Goal: Information Seeking & Learning: Learn about a topic

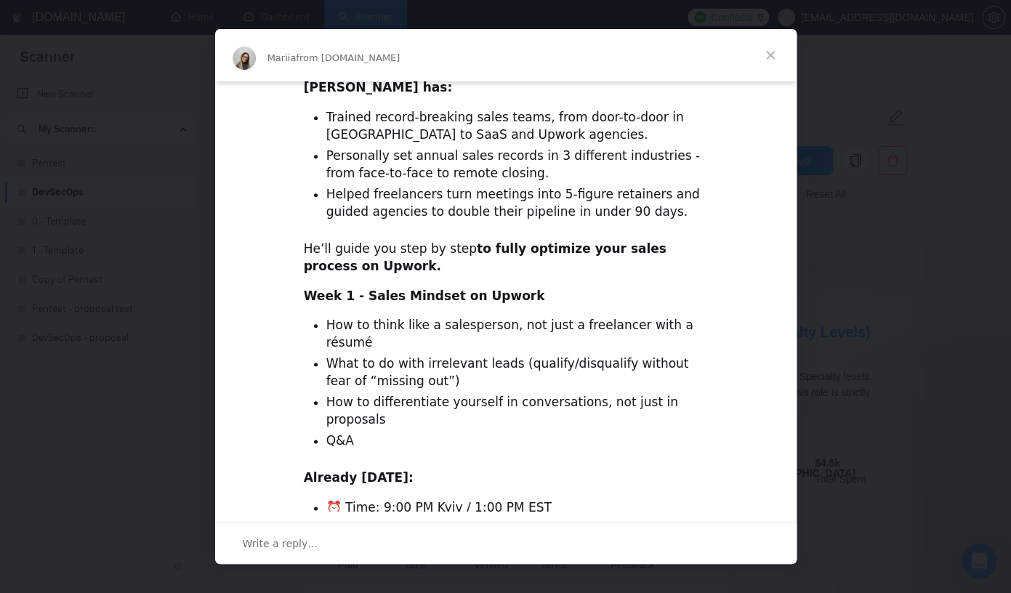
scroll to position [450, 0]
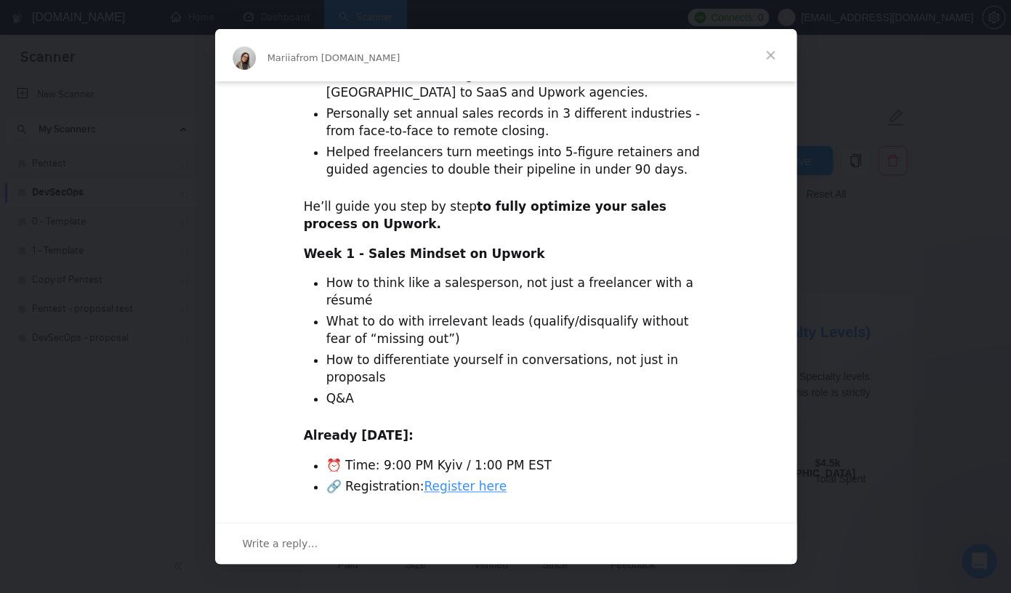
click at [469, 479] on link "Register here" at bounding box center [465, 486] width 83 height 15
click at [778, 54] on span "Close" at bounding box center [770, 55] width 52 height 52
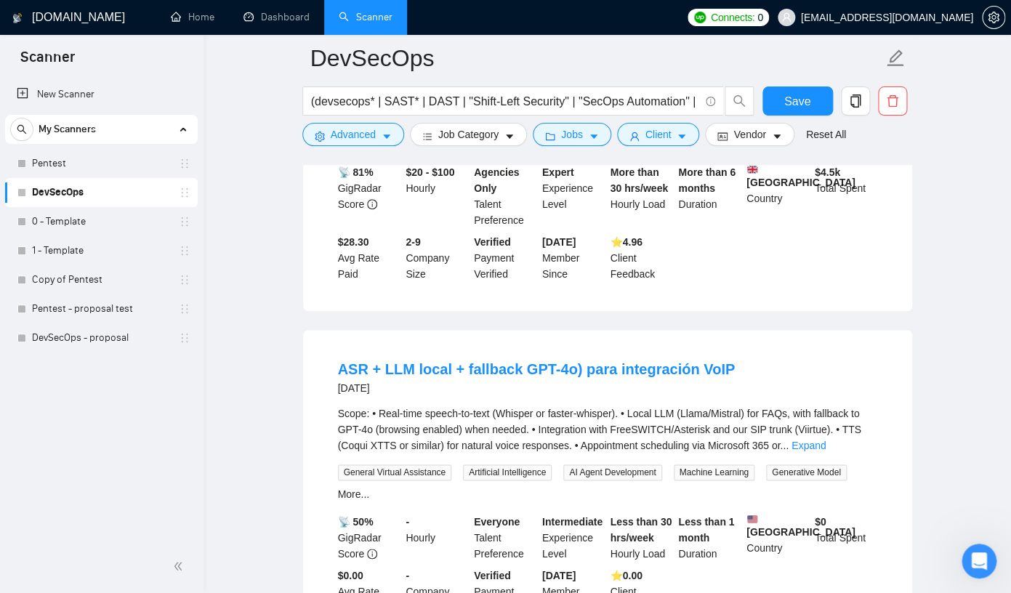
scroll to position [0, 0]
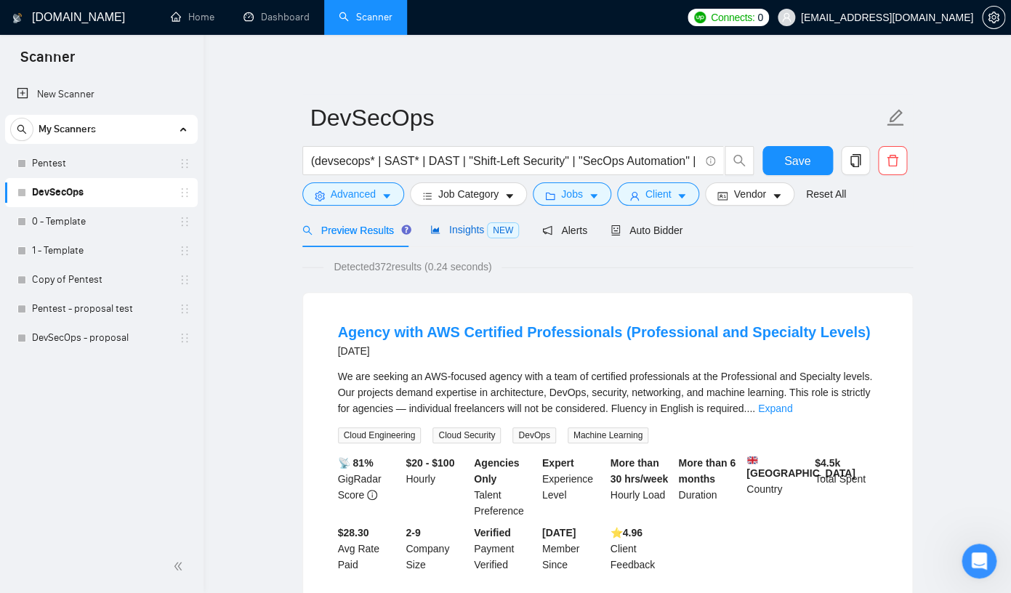
click at [497, 231] on span "NEW" at bounding box center [503, 230] width 32 height 16
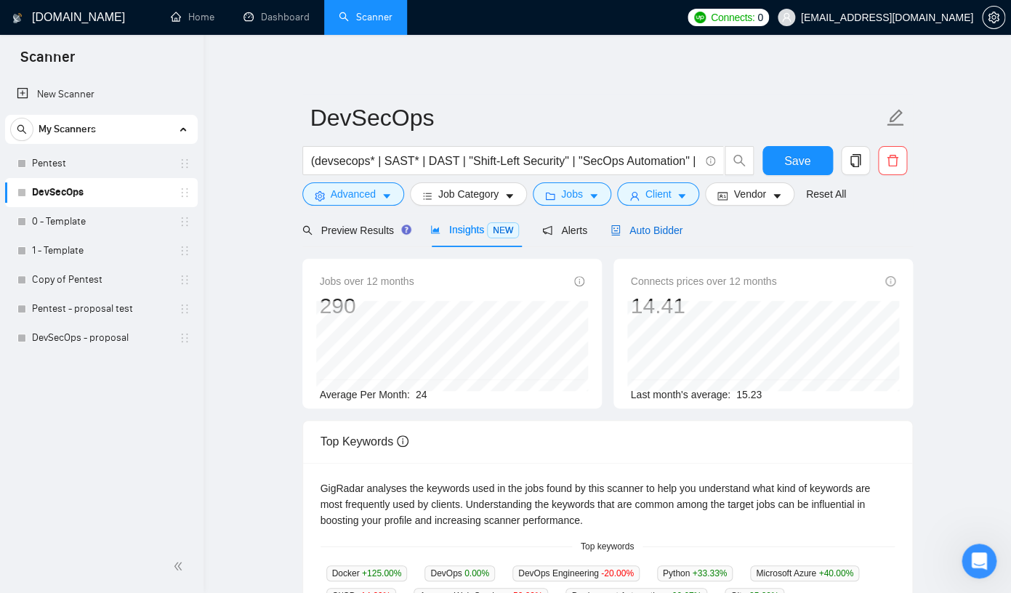
click at [672, 232] on span "Auto Bidder" at bounding box center [646, 231] width 72 height 12
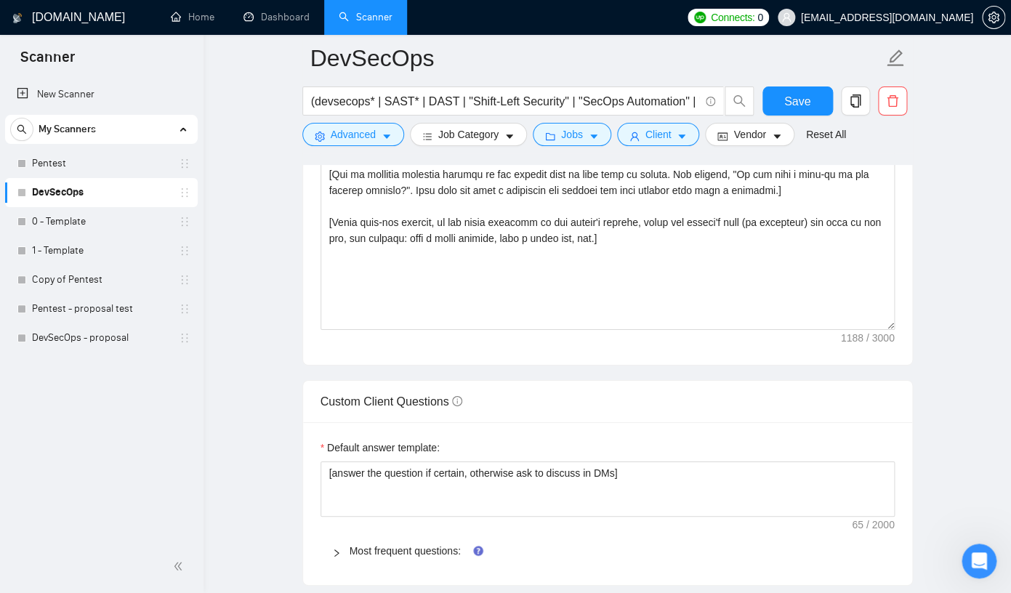
scroll to position [1783, 0]
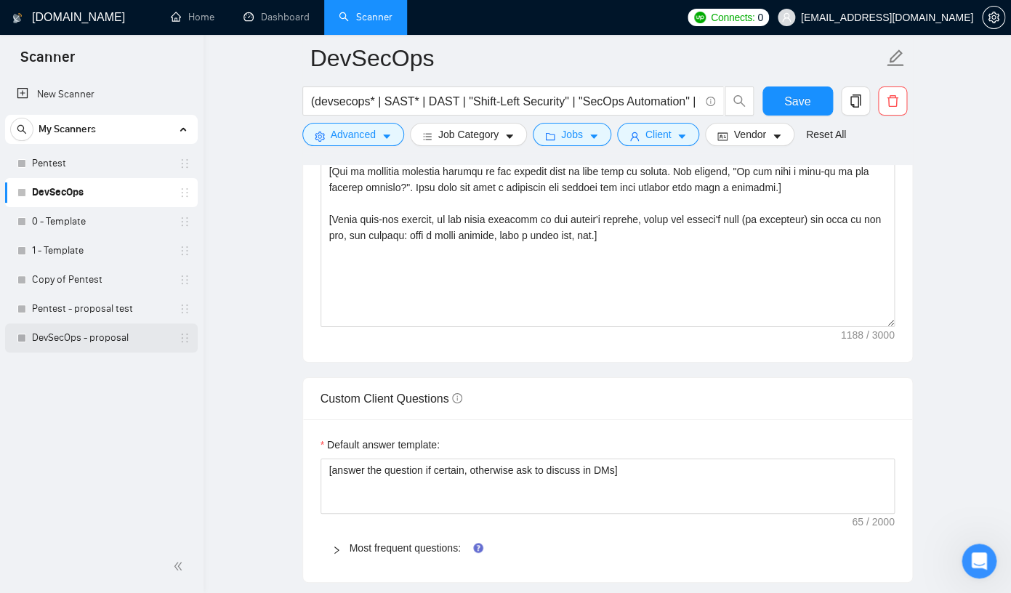
click at [63, 342] on link "DevSecOps - proposal" at bounding box center [101, 337] width 138 height 29
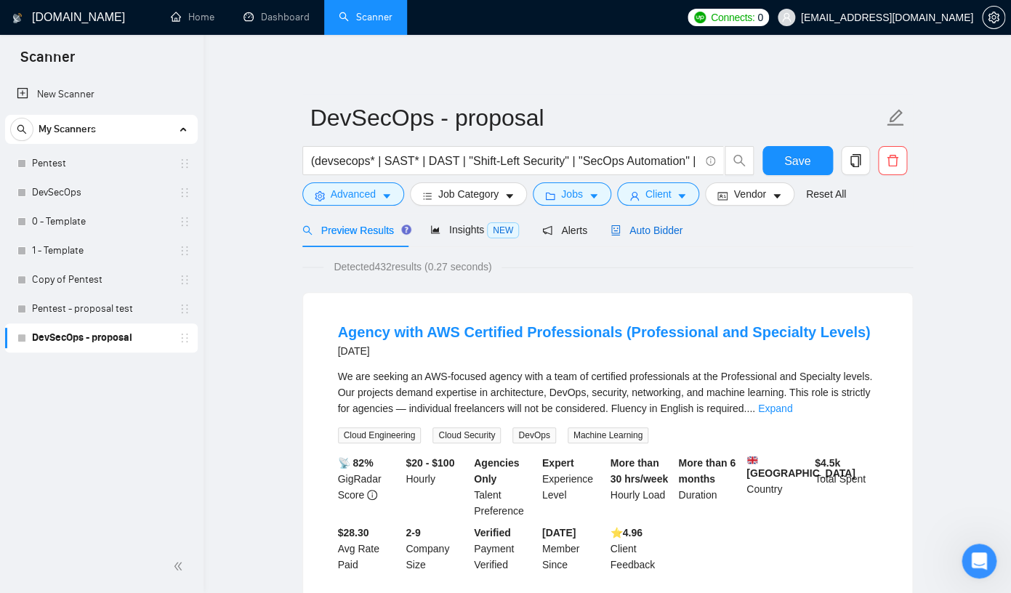
click at [680, 229] on span "Auto Bidder" at bounding box center [646, 231] width 72 height 12
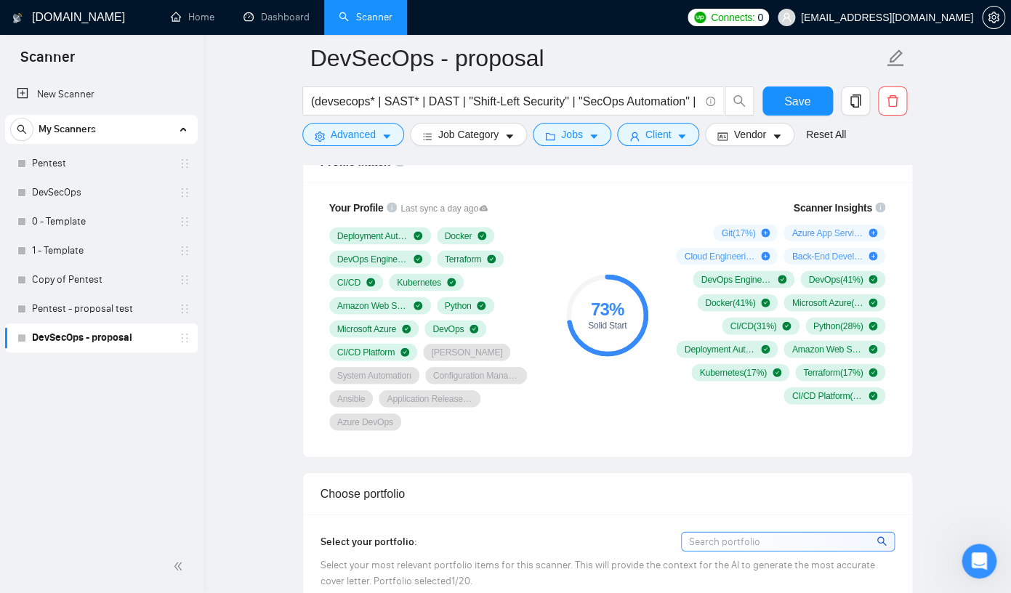
scroll to position [973, 0]
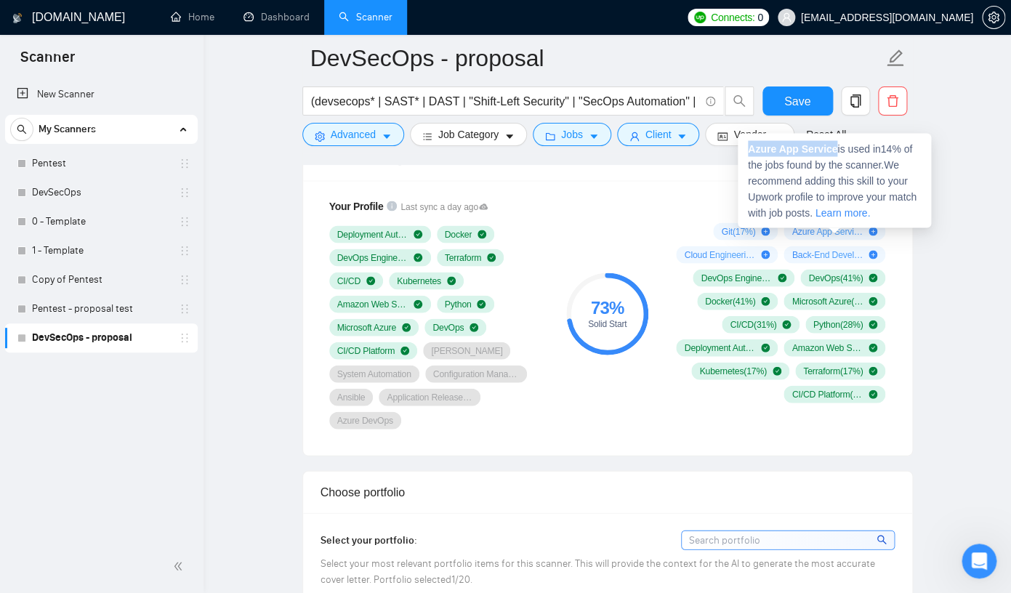
drag, startPoint x: 840, startPoint y: 151, endPoint x: 751, endPoint y: 150, distance: 89.4
click at [751, 150] on strong "Azure App Service" at bounding box center [792, 148] width 89 height 12
copy strong "Azure App Service"
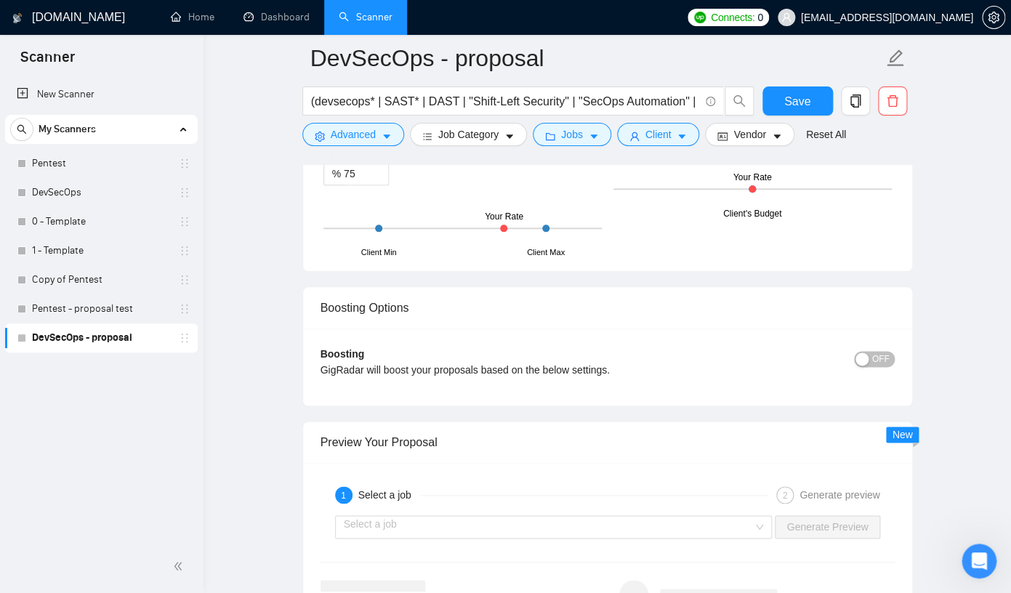
scroll to position [2479, 0]
click at [383, 379] on div "GigRadar will boost your proposals based on the below settings." at bounding box center [535, 371] width 431 height 16
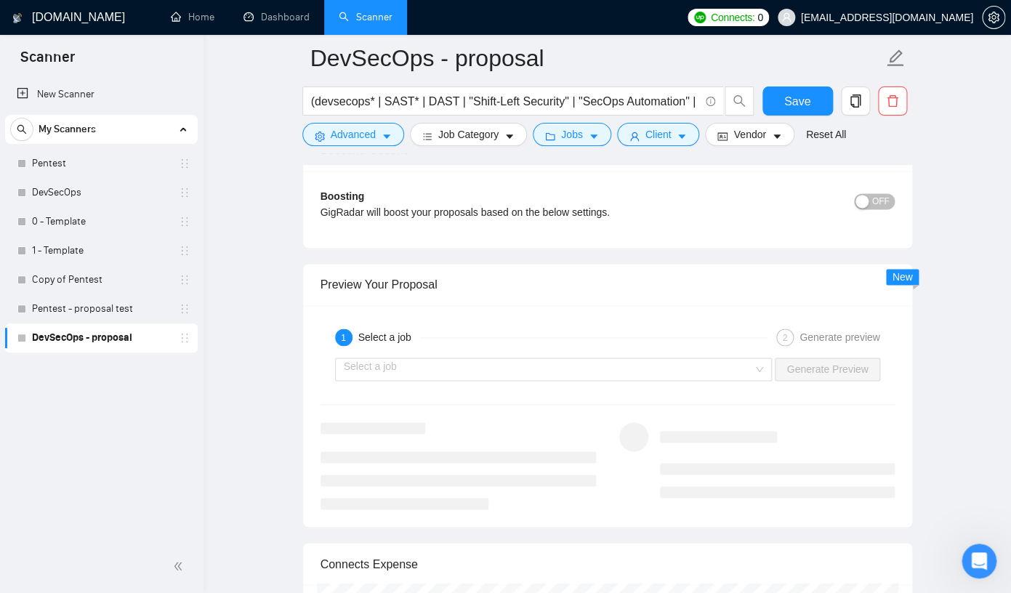
scroll to position [2666, 0]
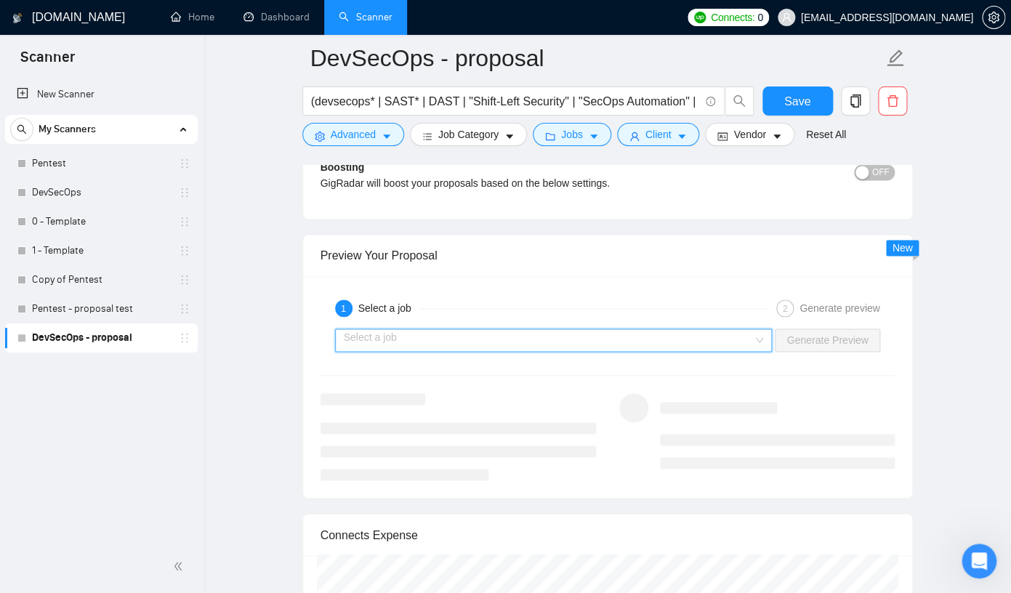
click at [373, 347] on input "search" at bounding box center [549, 340] width 410 height 22
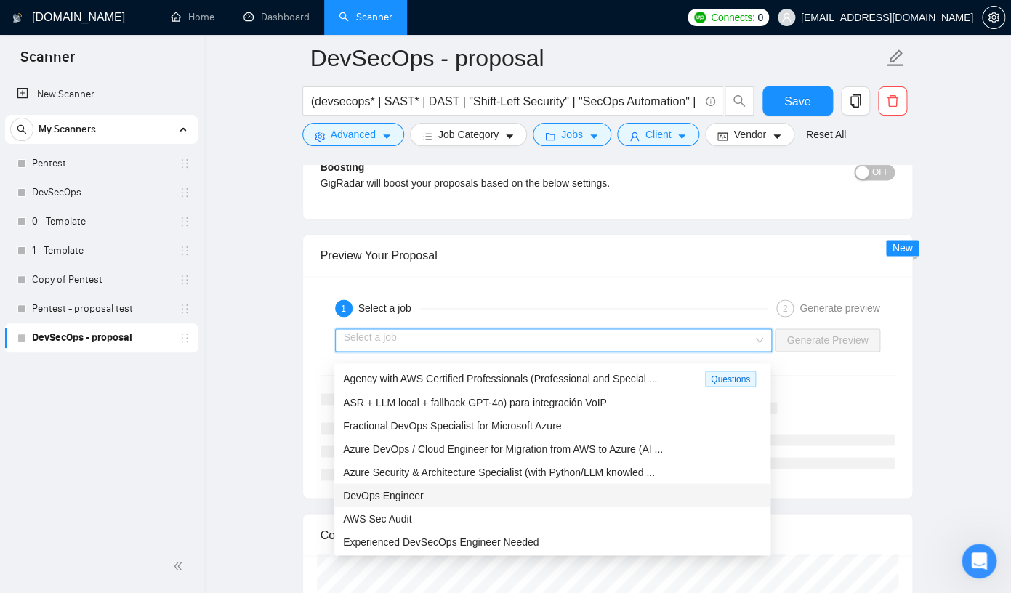
click at [443, 494] on div "DevOps Engineer" at bounding box center [552, 495] width 419 height 16
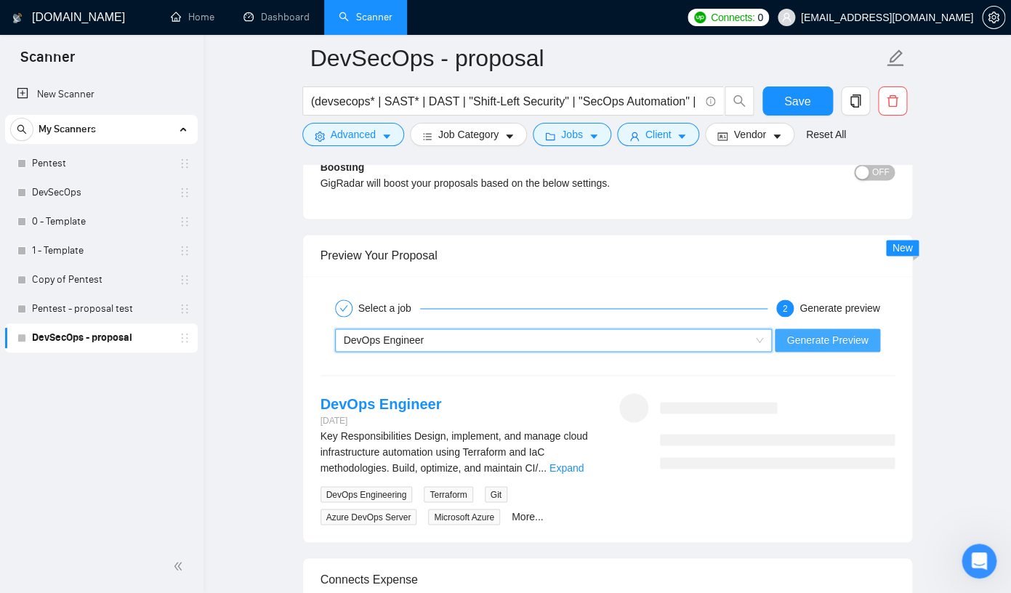
click at [812, 348] on span "Generate Preview" at bounding box center [826, 340] width 81 height 16
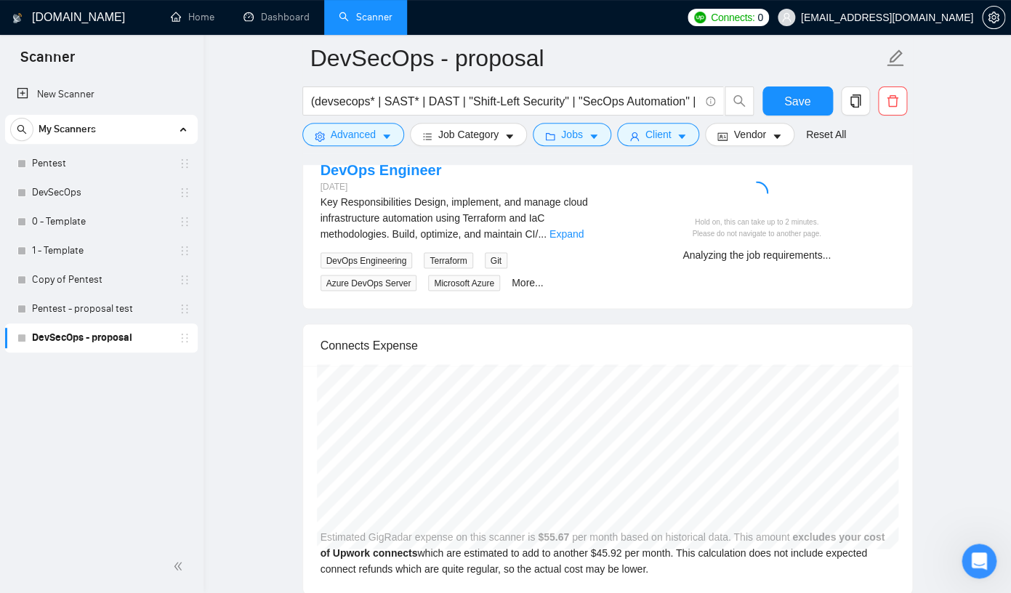
scroll to position [2866, 0]
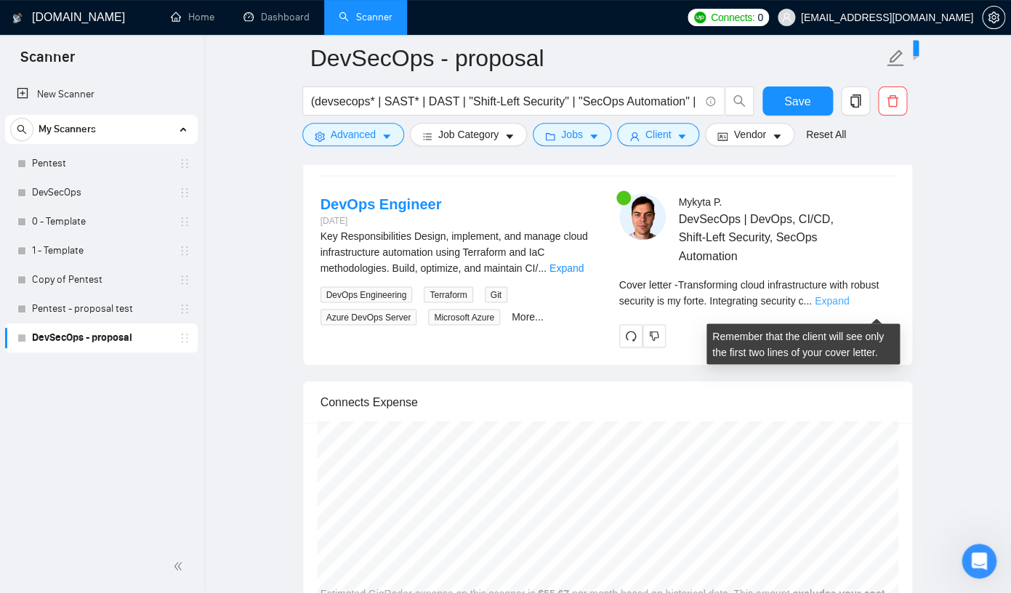
click at [849, 306] on link "Expand" at bounding box center [832, 300] width 34 height 12
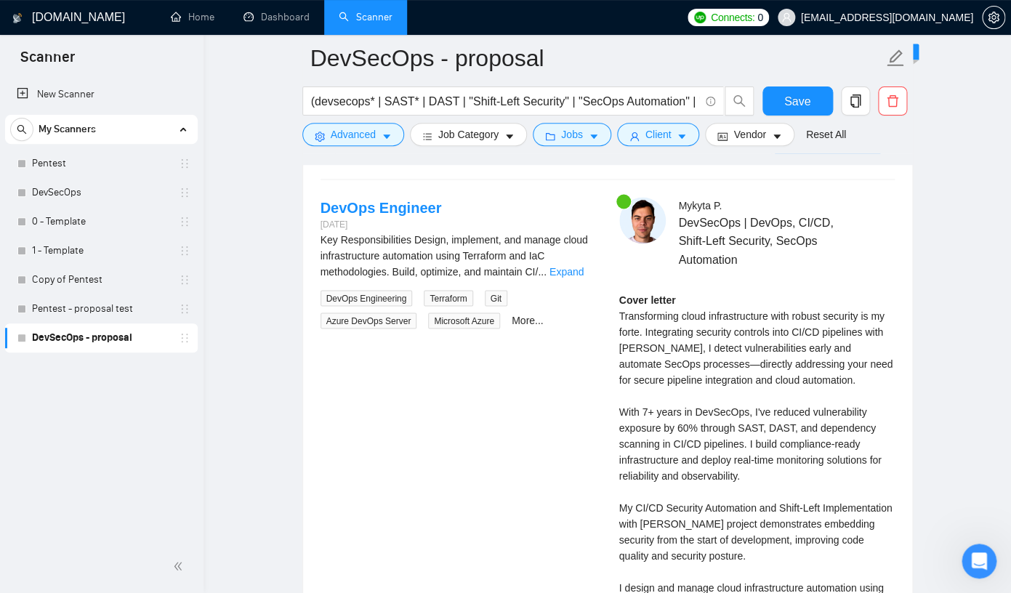
scroll to position [2862, 0]
click at [91, 304] on link "Pentest - proposal test" at bounding box center [101, 308] width 138 height 29
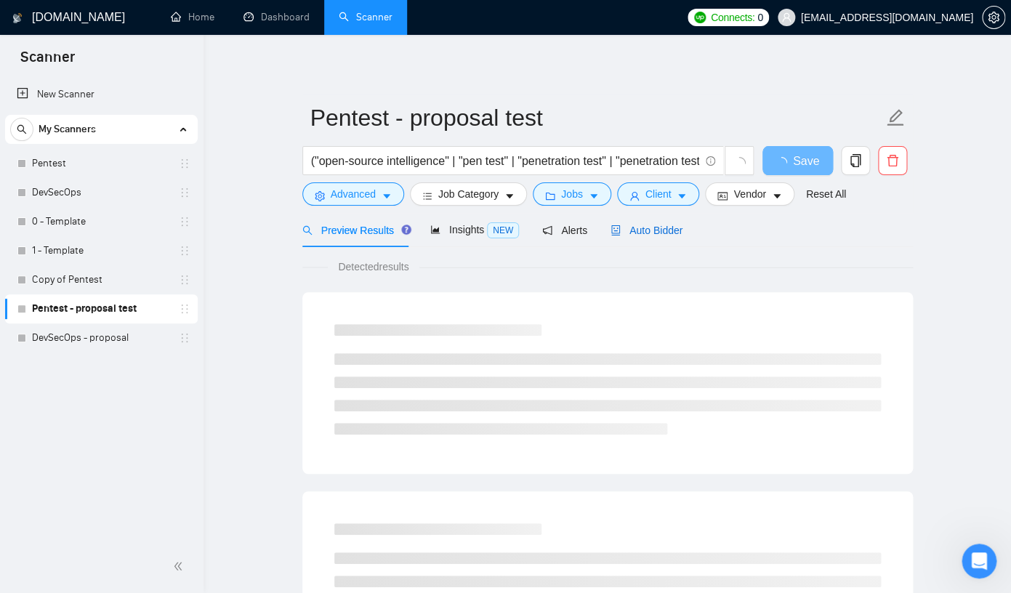
click at [648, 233] on span "Auto Bidder" at bounding box center [646, 231] width 72 height 12
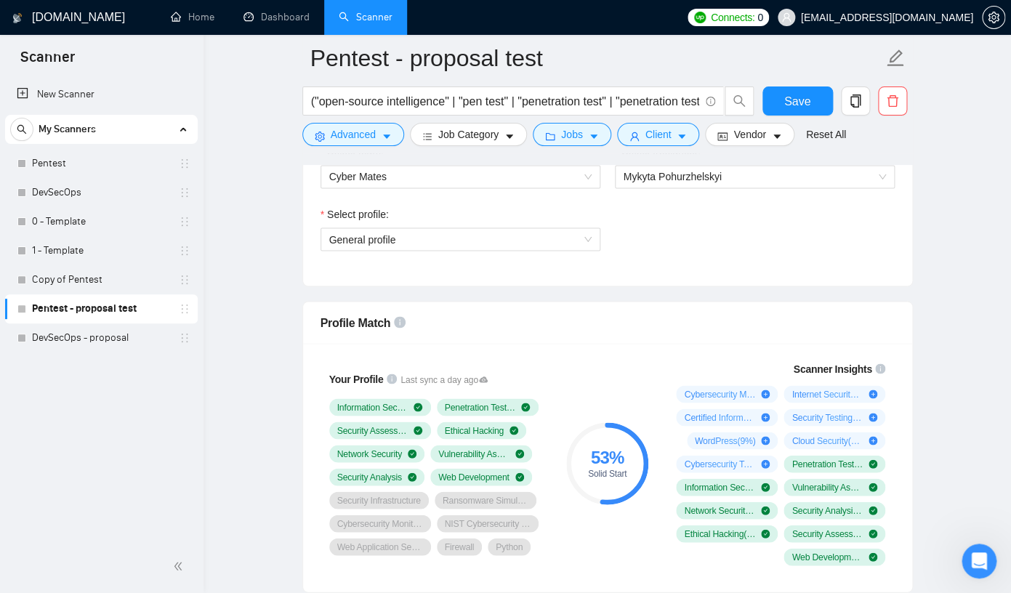
scroll to position [854, 0]
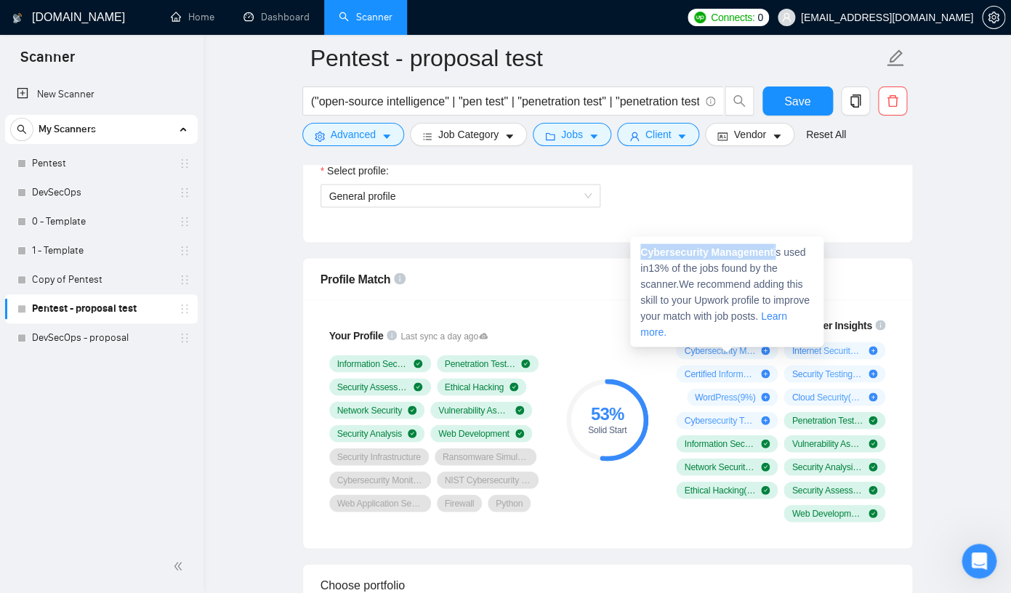
drag, startPoint x: 783, startPoint y: 255, endPoint x: 637, endPoint y: 248, distance: 146.3
click at [637, 248] on div "Cybersecurity Management is used in 13 % of the jobs found by the scanner. We r…" at bounding box center [726, 291] width 193 height 110
copy span "Cybersecurity Management"
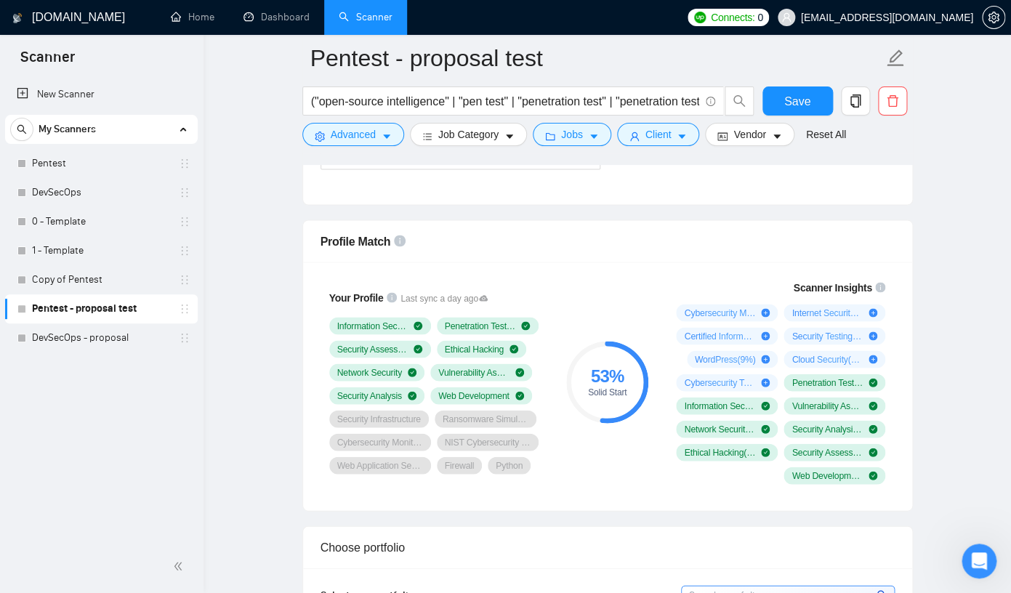
scroll to position [826, 0]
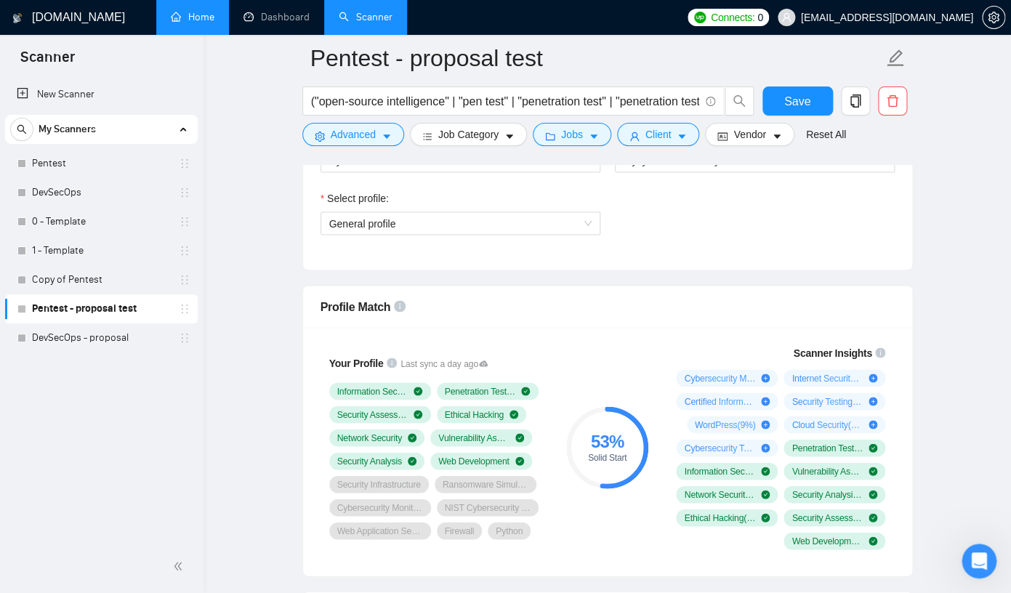
click at [211, 18] on link "Home" at bounding box center [193, 17] width 44 height 12
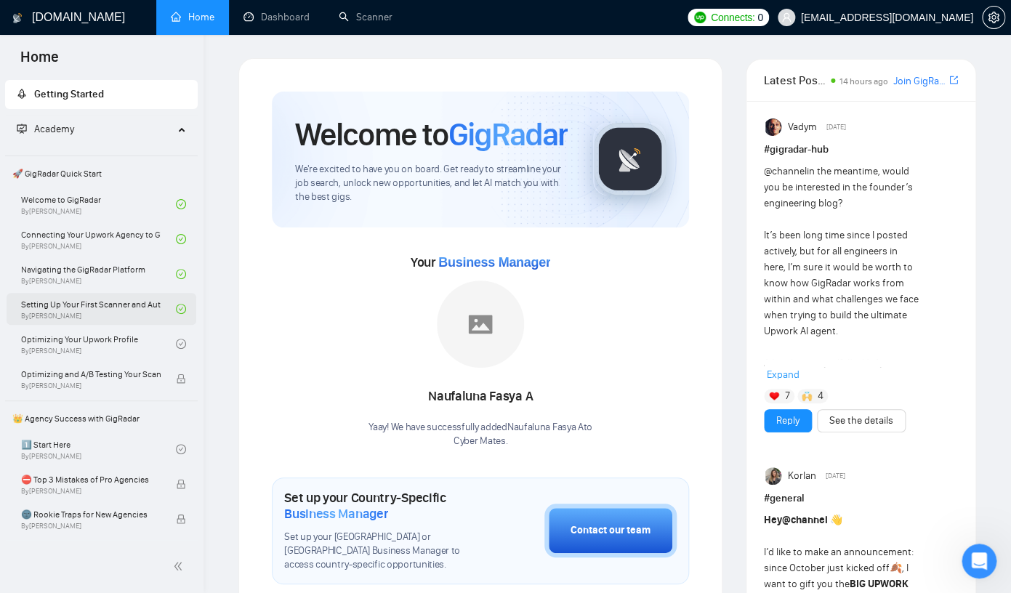
click at [123, 312] on link "Setting Up Your First Scanner and Auto-Bidder By [PERSON_NAME]" at bounding box center [98, 309] width 155 height 32
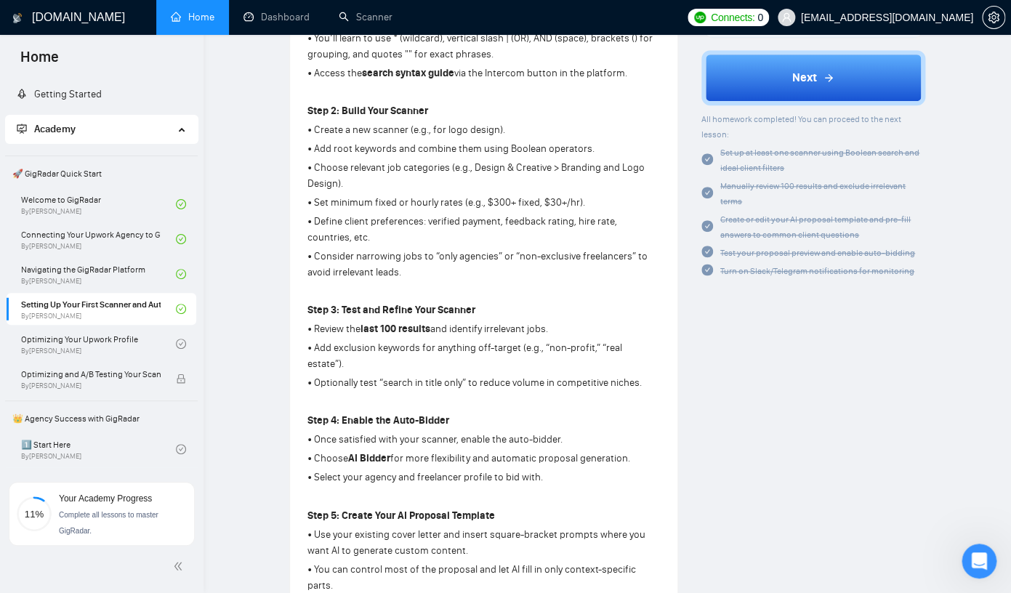
scroll to position [507, 0]
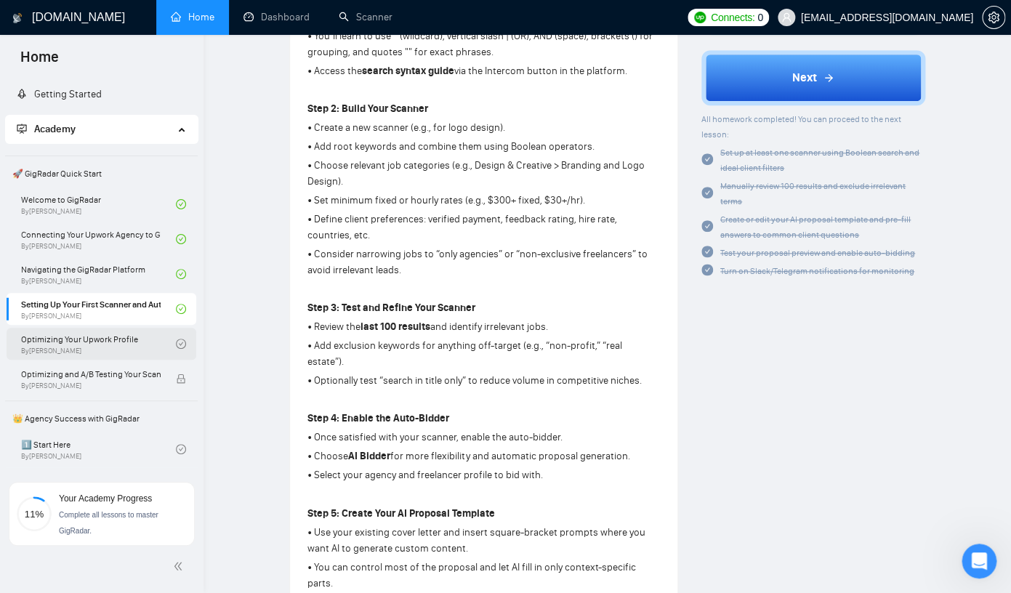
click at [126, 347] on link "Optimizing Your Upwork Profile By [PERSON_NAME]" at bounding box center [98, 344] width 155 height 32
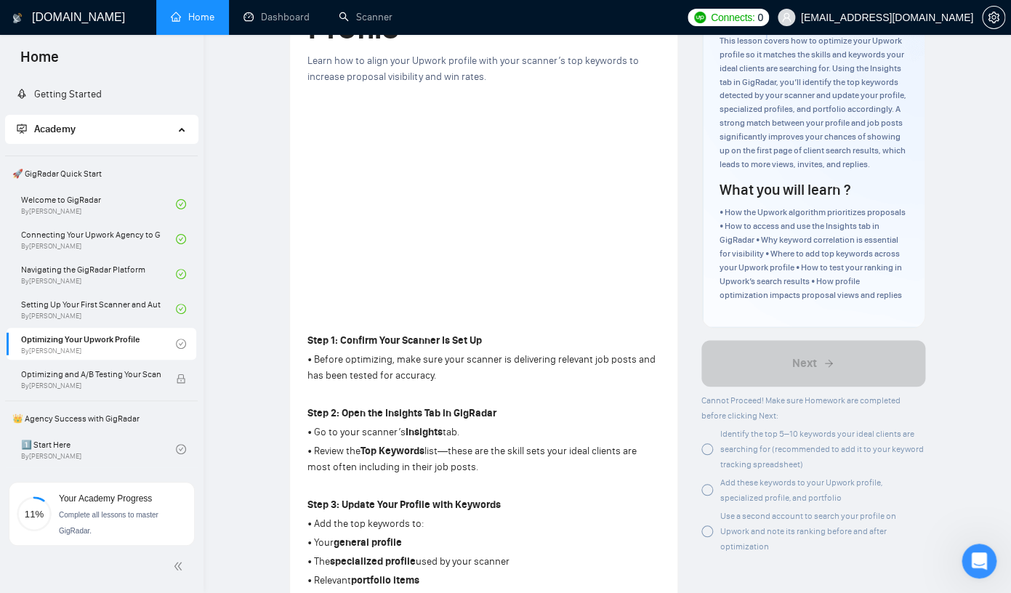
scroll to position [131, 0]
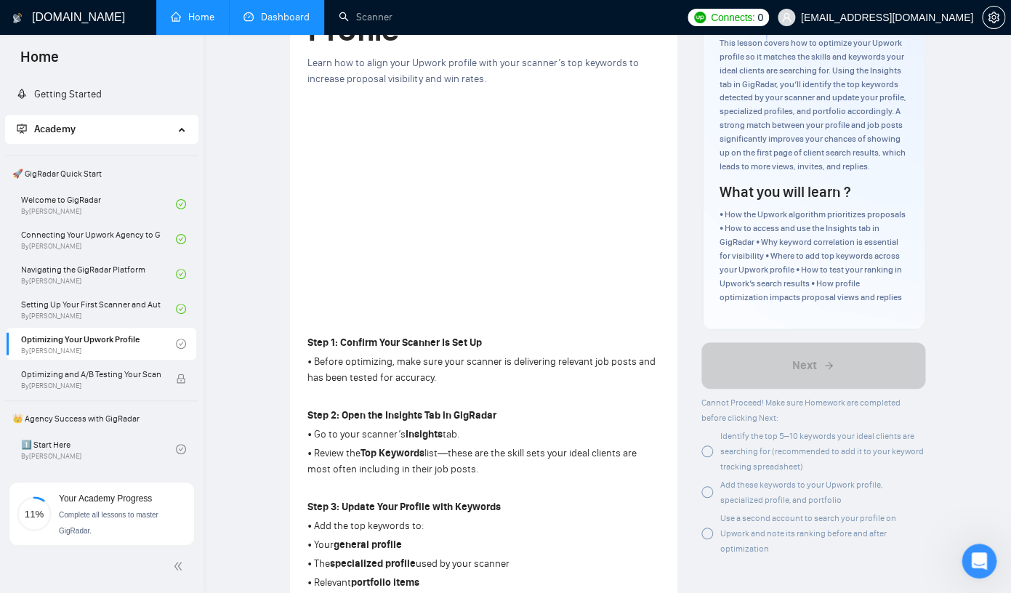
click at [292, 23] on link "Dashboard" at bounding box center [276, 17] width 66 height 12
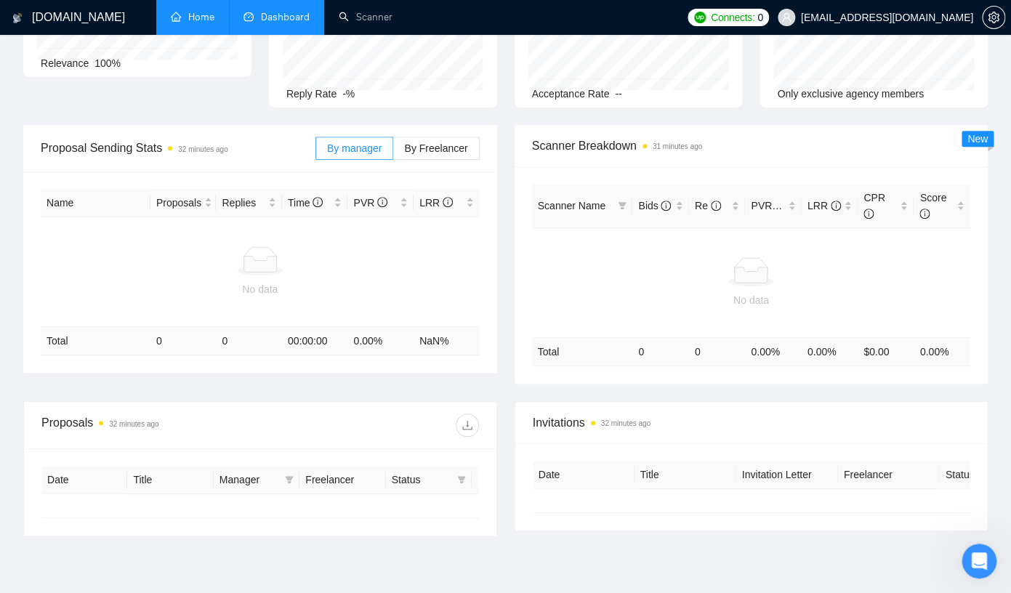
type input "[DATE]"
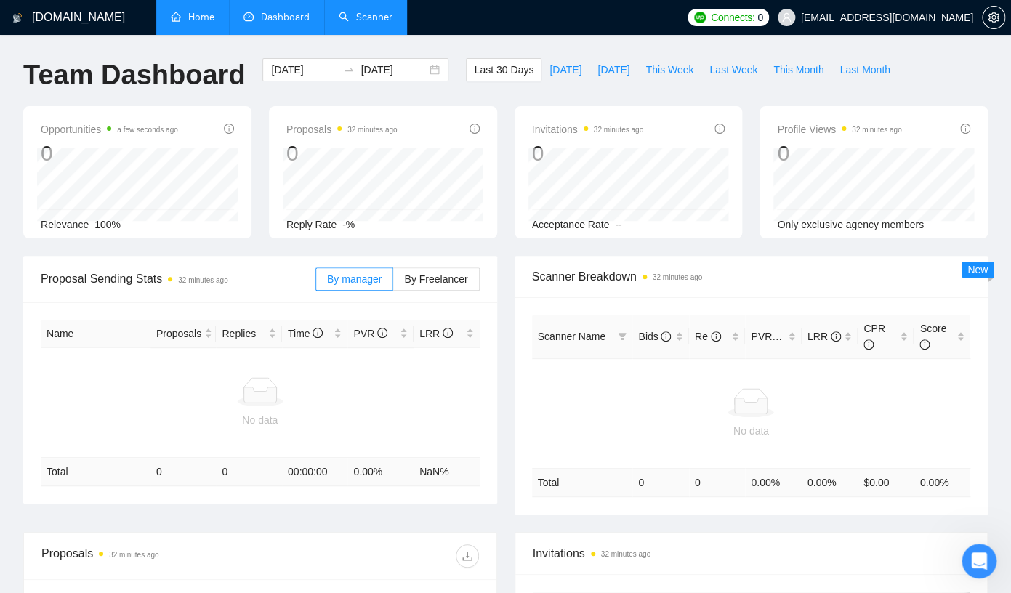
click at [379, 20] on link "Scanner" at bounding box center [366, 17] width 54 height 12
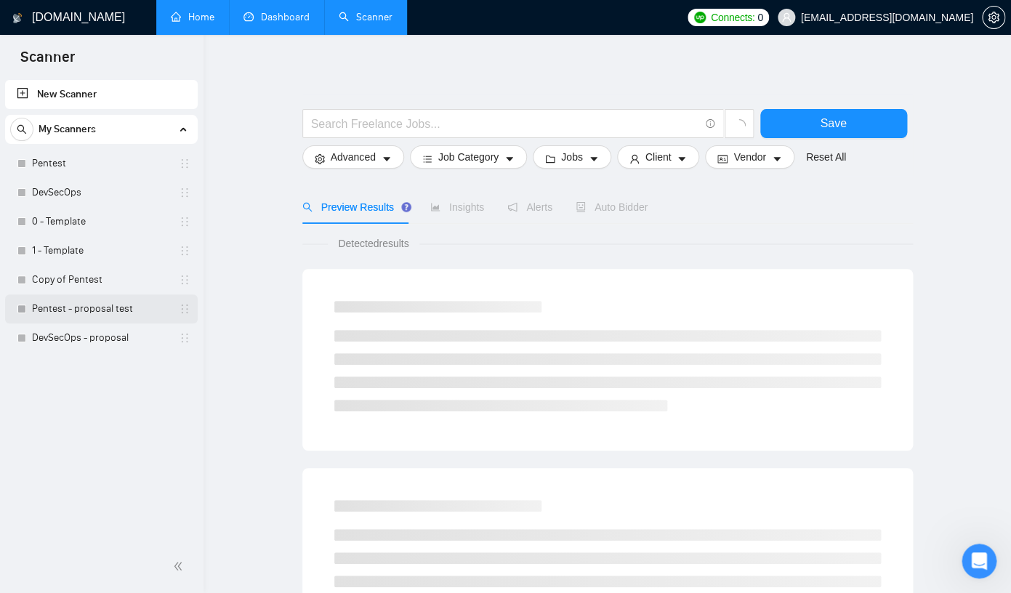
click at [102, 303] on link "Pentest - proposal test" at bounding box center [101, 308] width 138 height 29
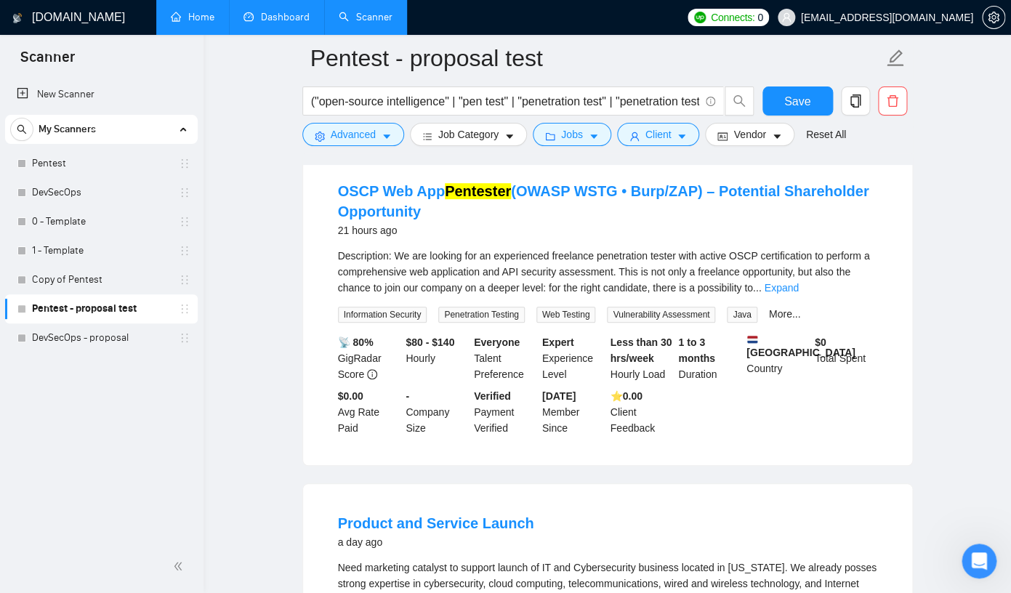
scroll to position [153, 0]
click at [585, 185] on link "OSCP Web App Pentester (OWASP WSTG • Burp/ZAP) – Potential Shareholder Opportun…" at bounding box center [603, 200] width 531 height 36
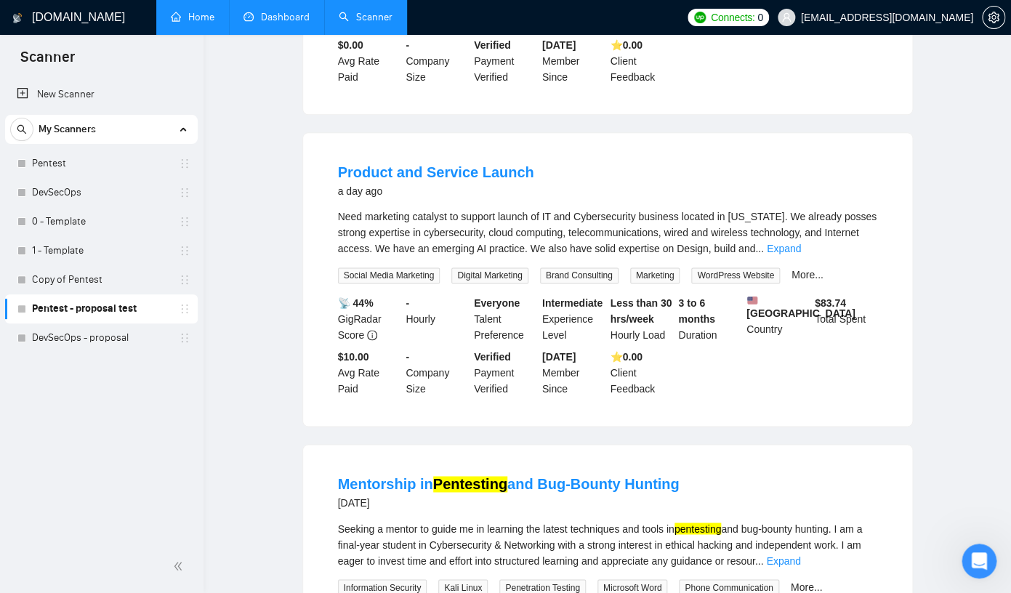
scroll to position [0, 0]
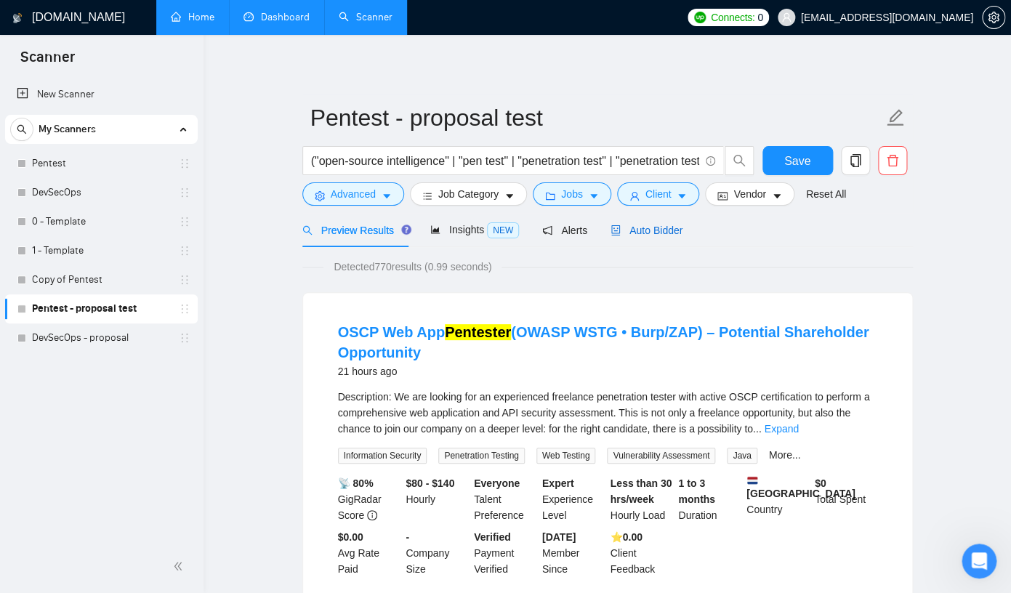
click at [648, 227] on span "Auto Bidder" at bounding box center [646, 231] width 72 height 12
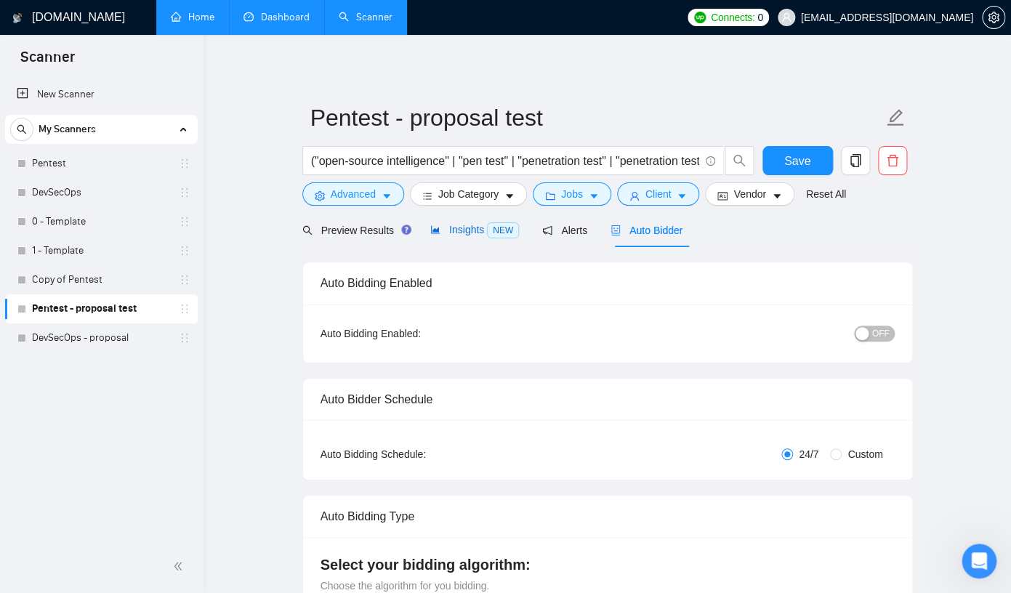
click at [485, 226] on span "Insights NEW" at bounding box center [474, 230] width 89 height 12
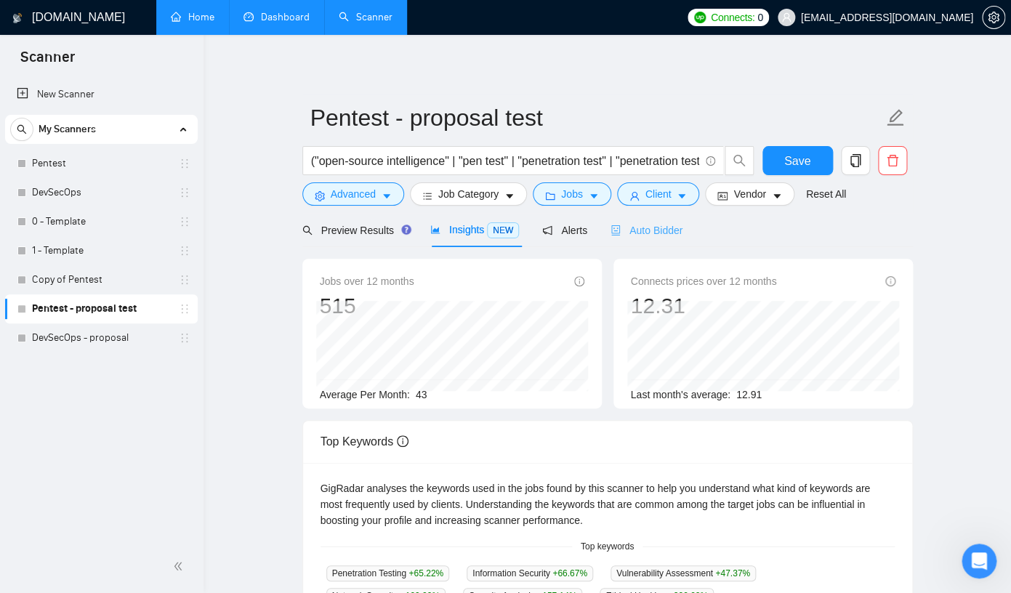
click at [679, 240] on div "Auto Bidder" at bounding box center [646, 230] width 72 height 34
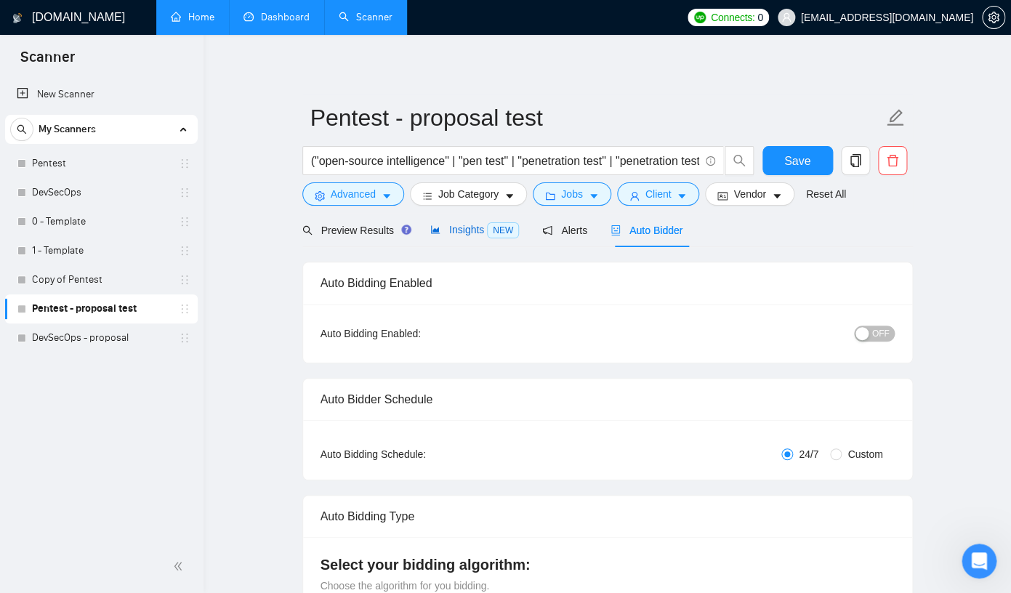
click at [475, 235] on span "Insights NEW" at bounding box center [474, 230] width 89 height 12
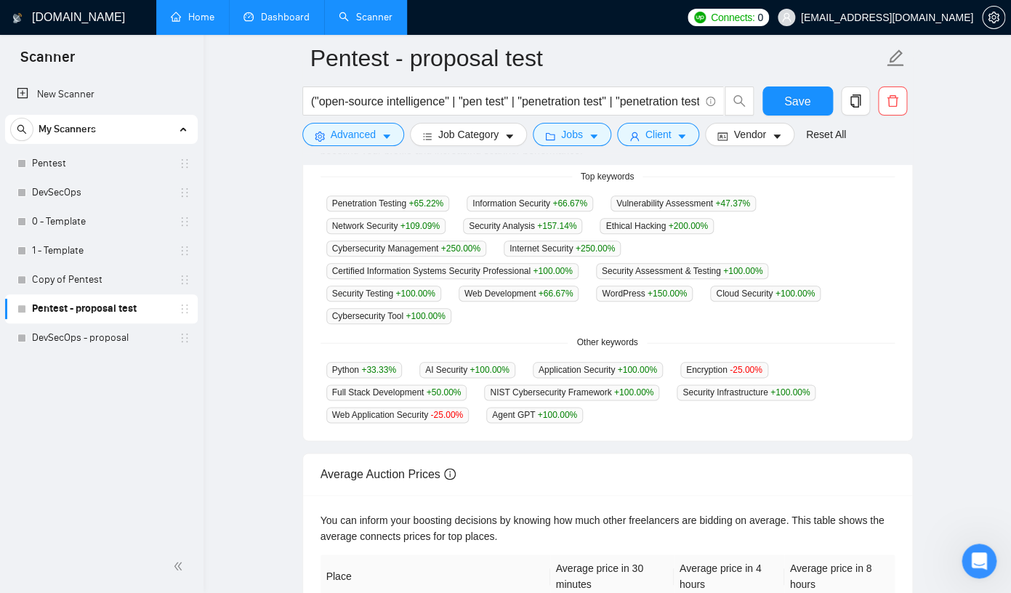
scroll to position [376, 0]
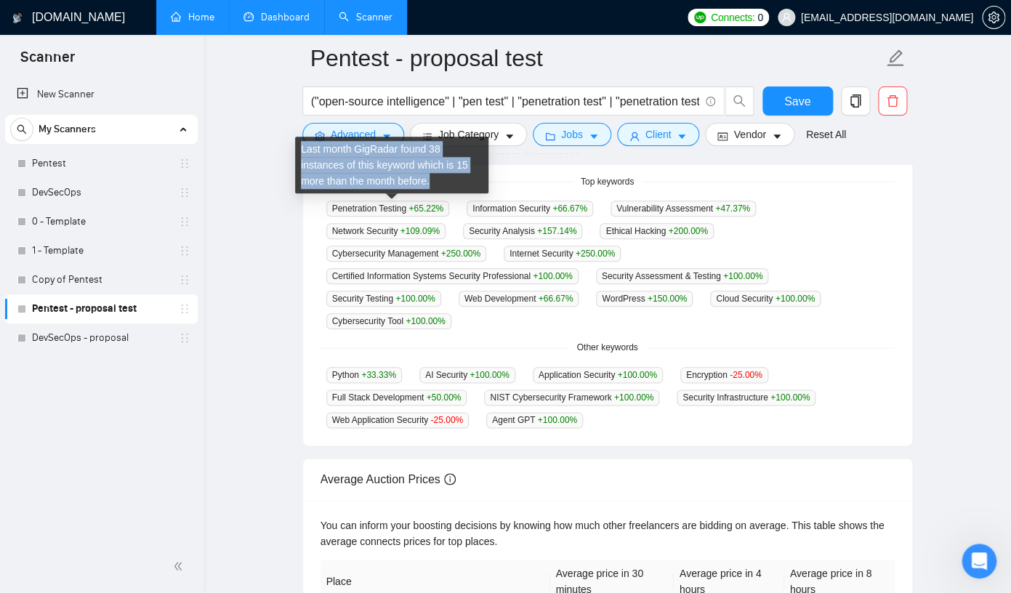
drag, startPoint x: 483, startPoint y: 326, endPoint x: 331, endPoint y: 198, distance: 198.5
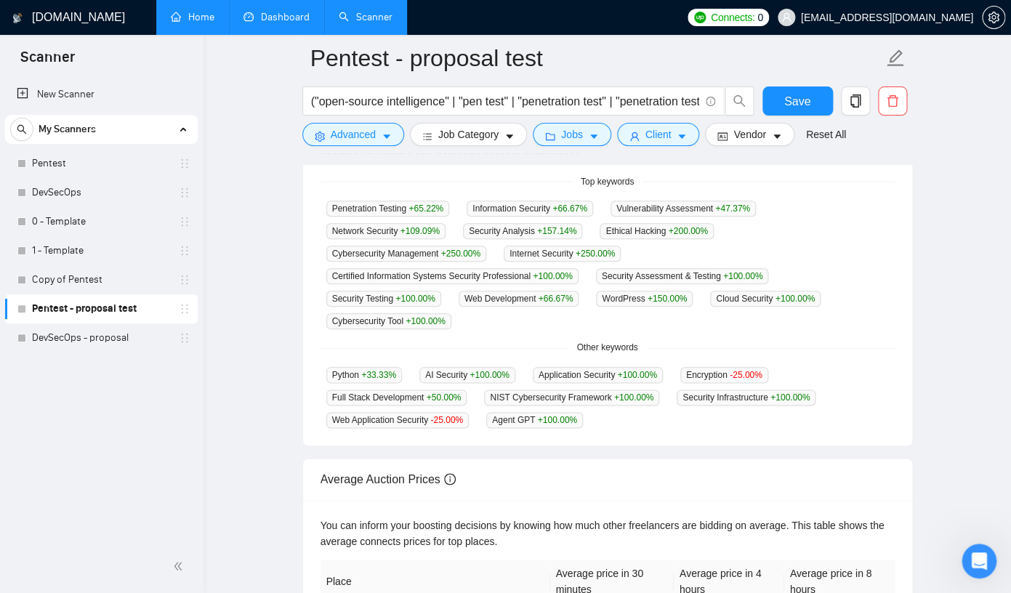
click at [497, 328] on div "Penetration Testing +65.22 % Information Security +66.67 % Vulnerability Assess…" at bounding box center [607, 264] width 574 height 129
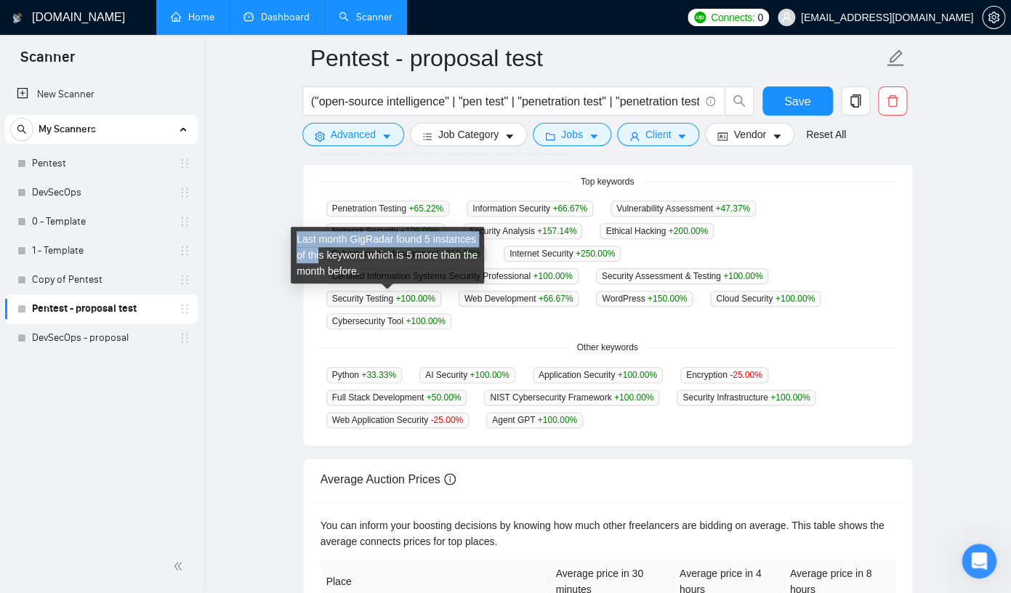
drag, startPoint x: 483, startPoint y: 323, endPoint x: 373, endPoint y: 252, distance: 131.4
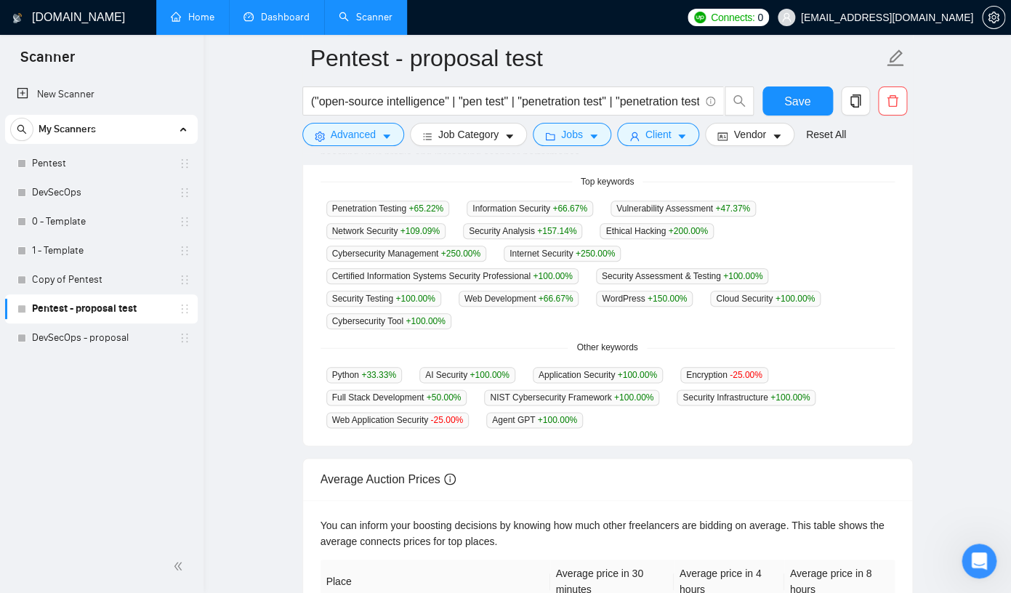
click at [504, 315] on div "Penetration Testing +65.22 % Information Security +66.67 % Vulnerability Assess…" at bounding box center [607, 264] width 574 height 129
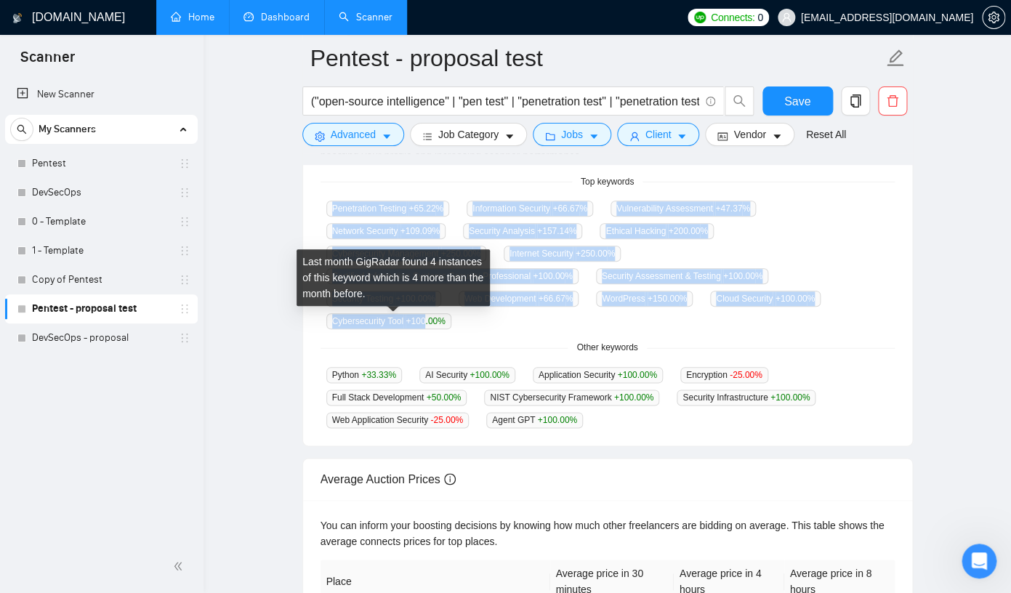
drag, startPoint x: 334, startPoint y: 209, endPoint x: 432, endPoint y: 321, distance: 148.8
click at [432, 321] on div "Penetration Testing +65.22 % Information Security +66.67 % Vulnerability Assess…" at bounding box center [607, 264] width 574 height 129
copy div "Penetration Testing +65.22 % Information Security +66.67 % Vulnerability Assess…"
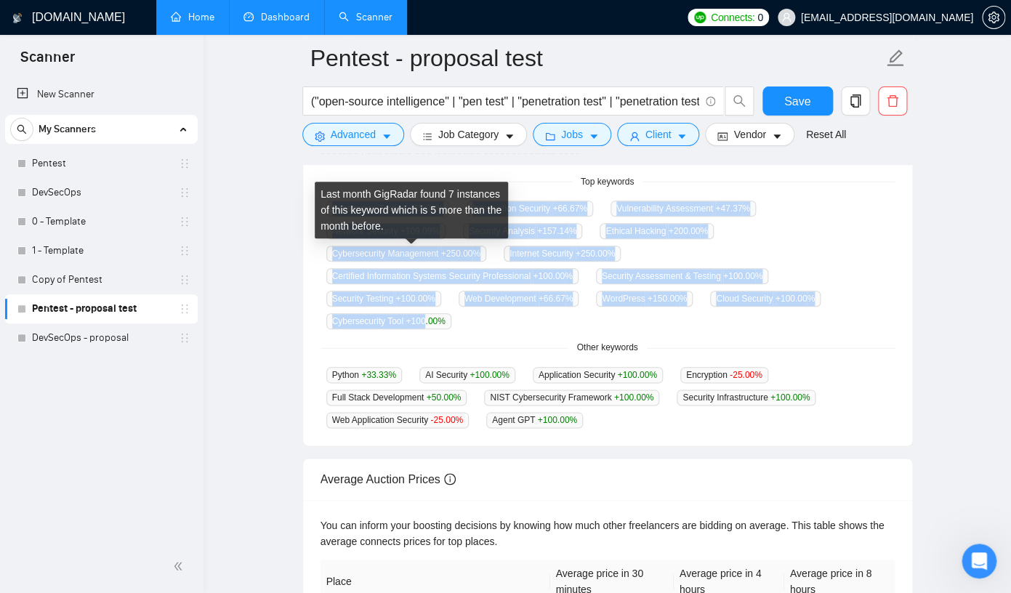
click at [459, 249] on span "+250.00 %" at bounding box center [460, 254] width 39 height 10
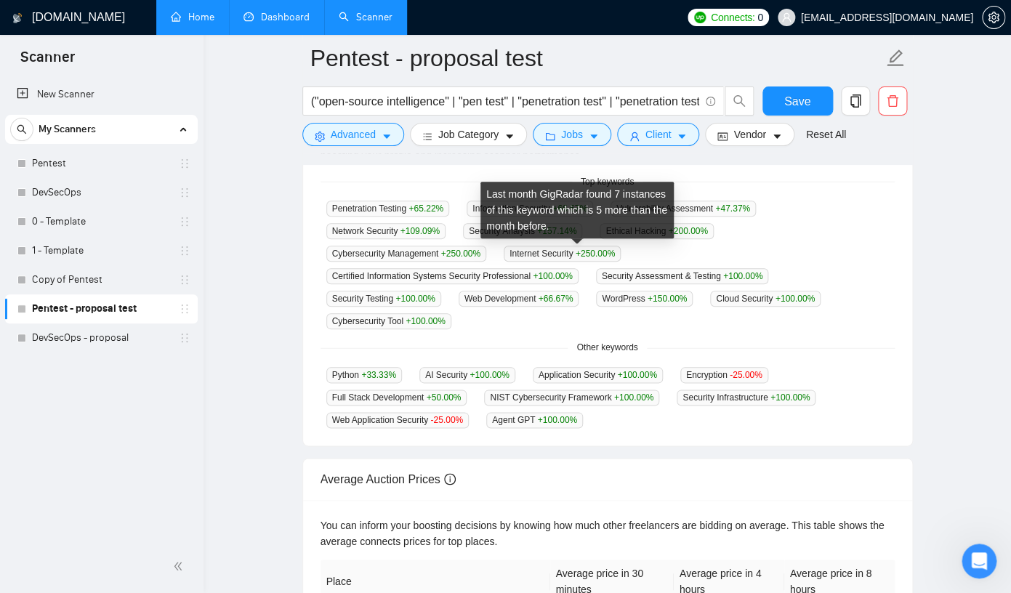
click at [522, 257] on span "Internet Security +250.00 %" at bounding box center [562, 254] width 117 height 16
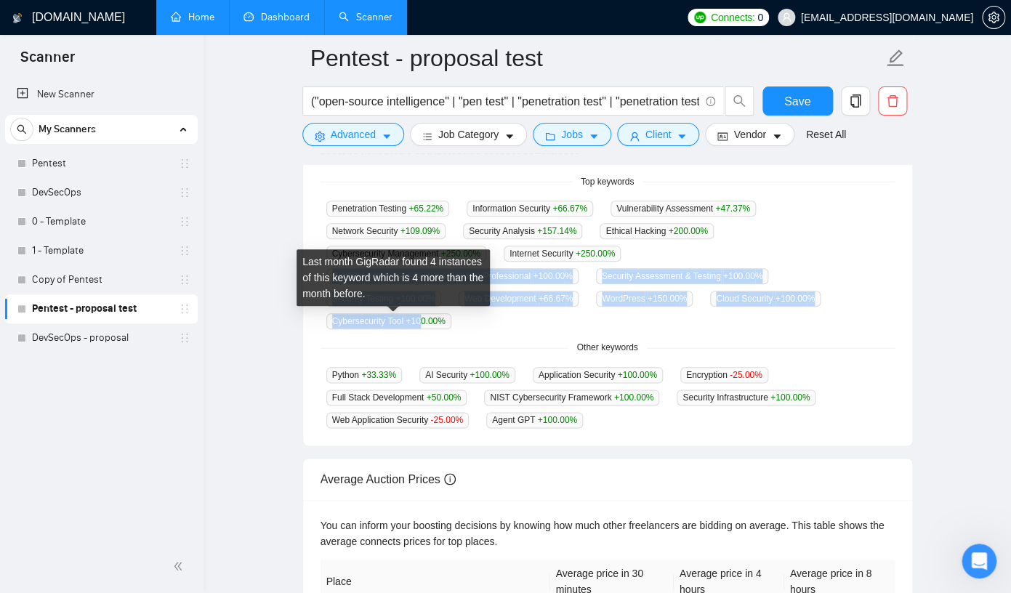
drag, startPoint x: 331, startPoint y: 276, endPoint x: 430, endPoint y: 320, distance: 108.3
click at [430, 320] on div "Penetration Testing +65.22 % Information Security +66.67 % Vulnerability Assess…" at bounding box center [607, 264] width 574 height 129
copy div "Certified Information Systems Security Professional +100.00 % Security Assessme…"
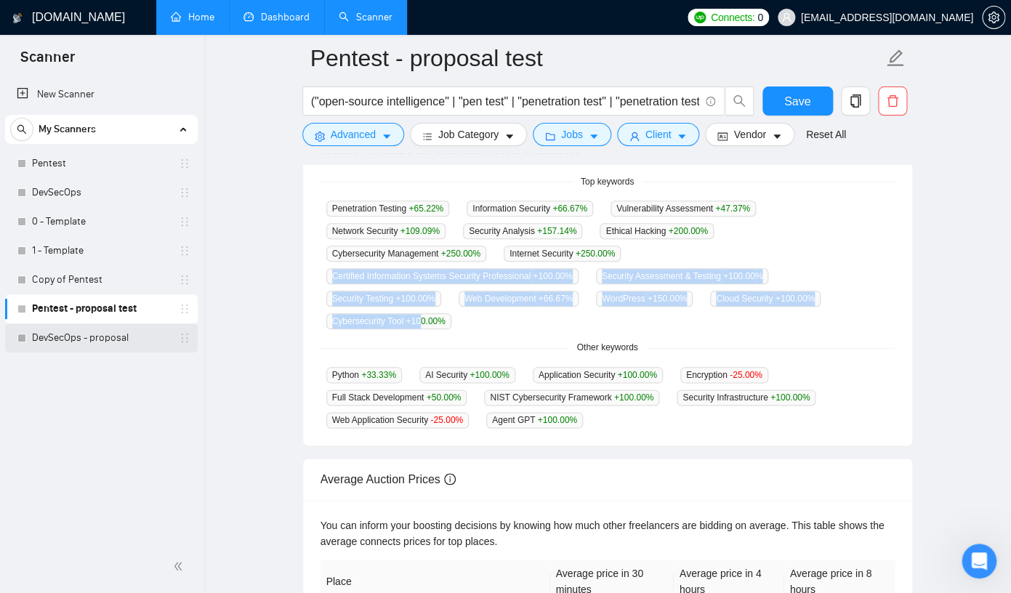
click at [97, 334] on link "DevSecOps - proposal" at bounding box center [101, 337] width 138 height 29
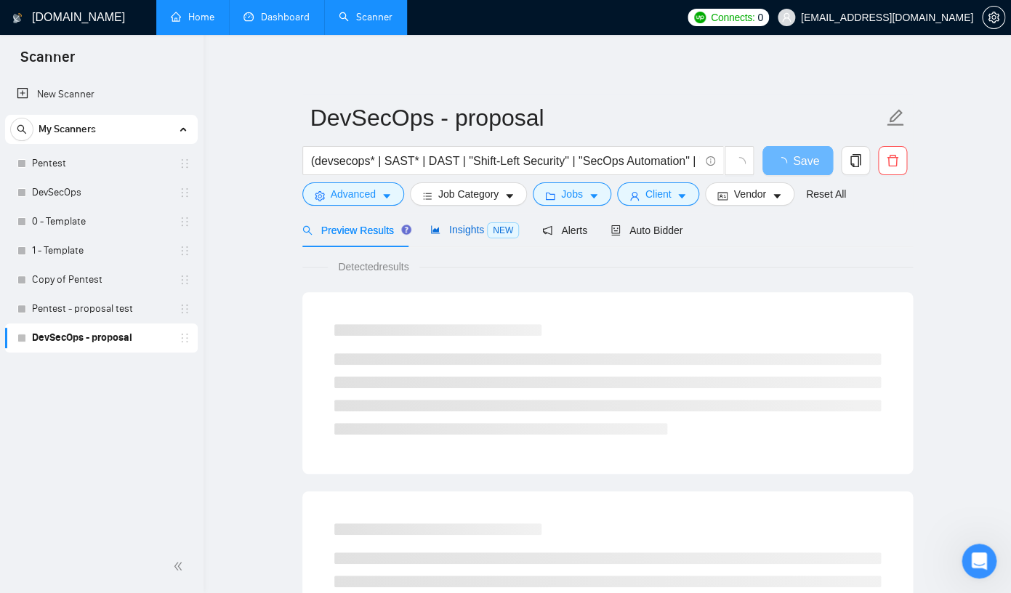
click at [485, 234] on span "Insights NEW" at bounding box center [474, 230] width 89 height 12
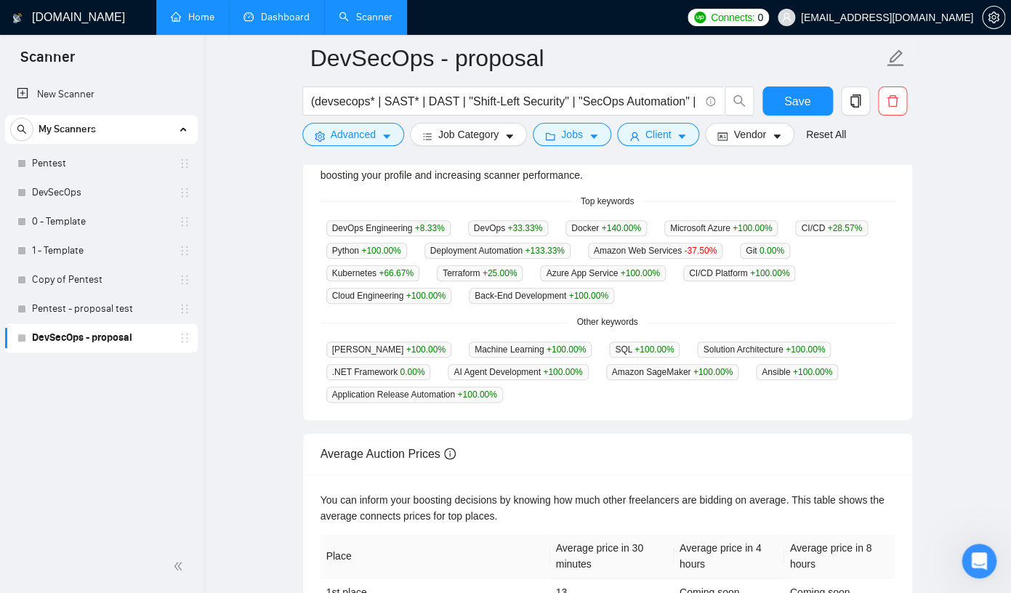
scroll to position [359, 0]
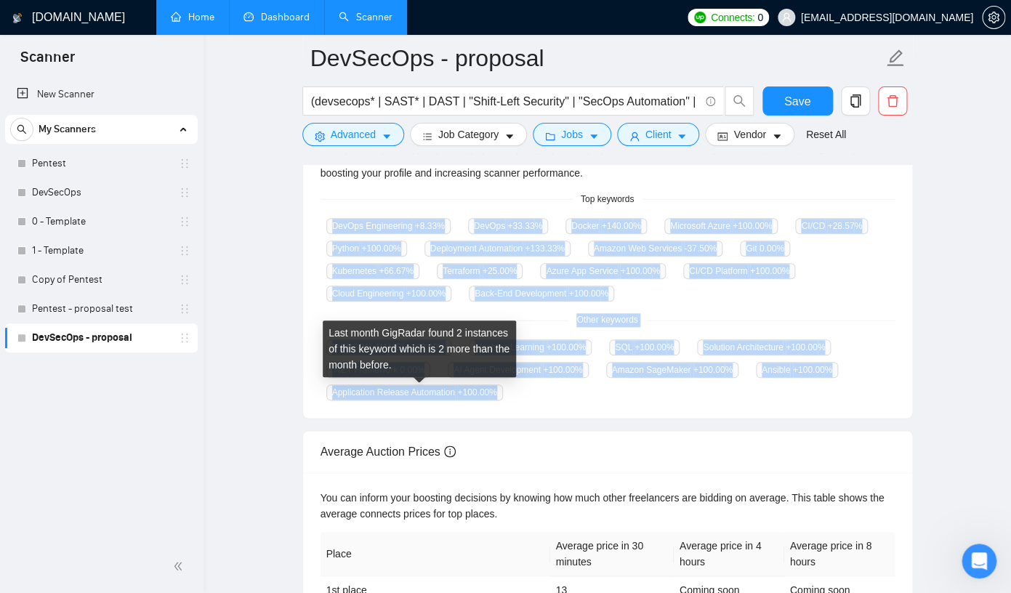
drag, startPoint x: 329, startPoint y: 225, endPoint x: 511, endPoint y: 394, distance: 247.9
click at [511, 394] on div "GigRadar analyses the keywords used in the jobs found by this scanner to help y…" at bounding box center [607, 267] width 609 height 303
copy div "DevOps Engineering +8.33 % DevOps +33.33 % Docker +140.00 % Microsoft Azure +10…"
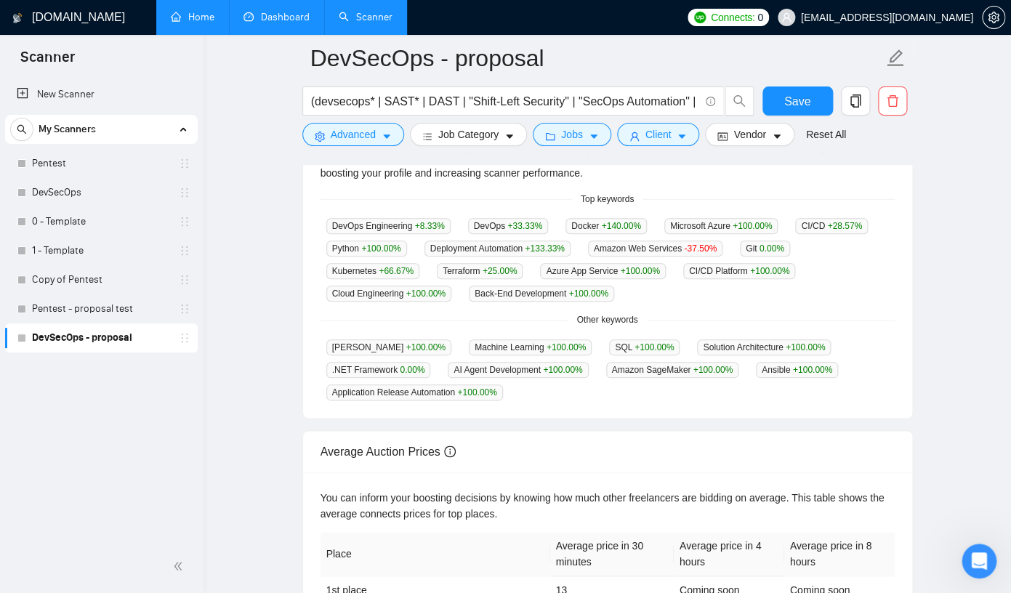
click at [592, 430] on div "Average Auction Prices You can inform your boosting decisions by knowing how mu…" at bounding box center [608, 563] width 622 height 289
click at [196, 19] on link "Home" at bounding box center [193, 17] width 44 height 12
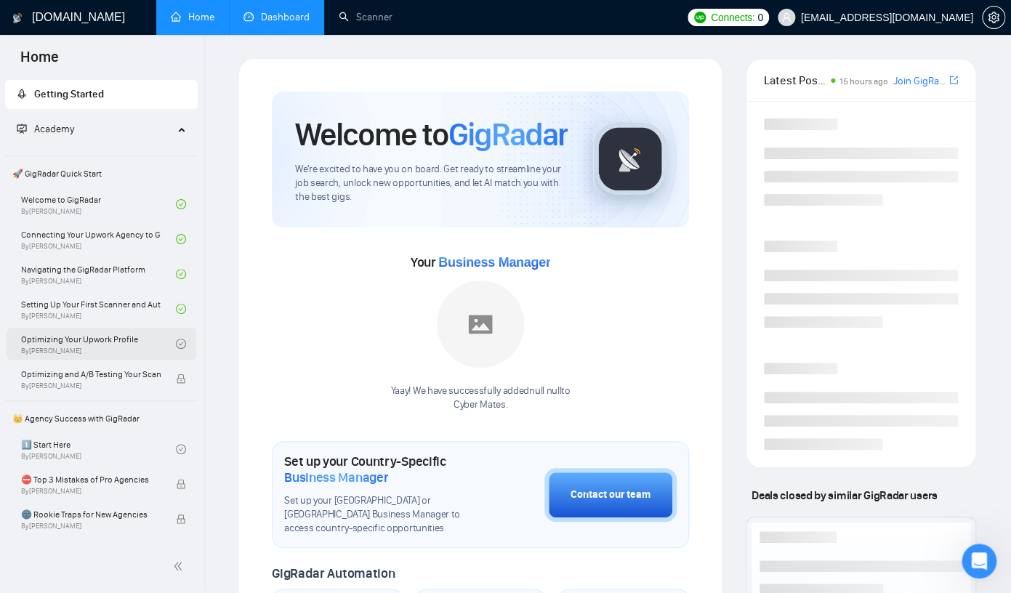
click at [106, 339] on link "Optimizing Your Upwork Profile By [PERSON_NAME]" at bounding box center [98, 344] width 155 height 32
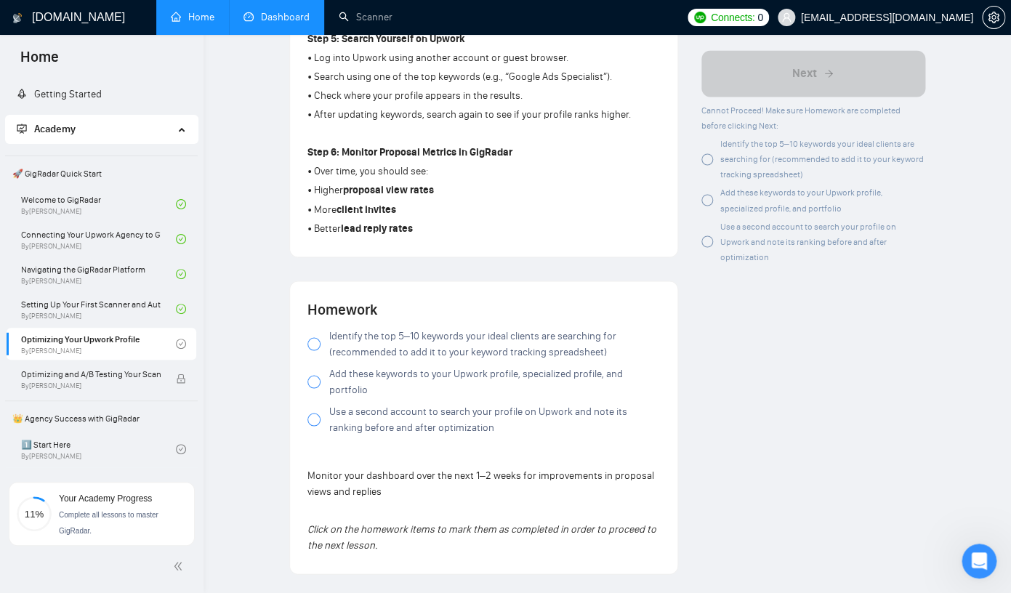
scroll to position [917, 0]
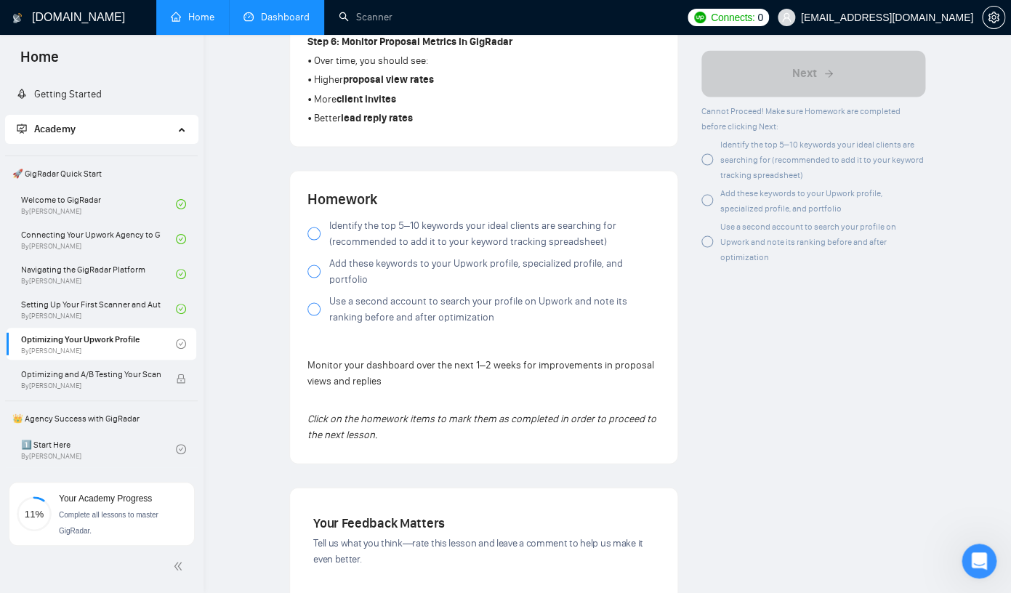
click at [313, 233] on div at bounding box center [313, 233] width 13 height 13
click at [315, 265] on div at bounding box center [313, 271] width 13 height 13
click at [313, 302] on div at bounding box center [313, 308] width 13 height 13
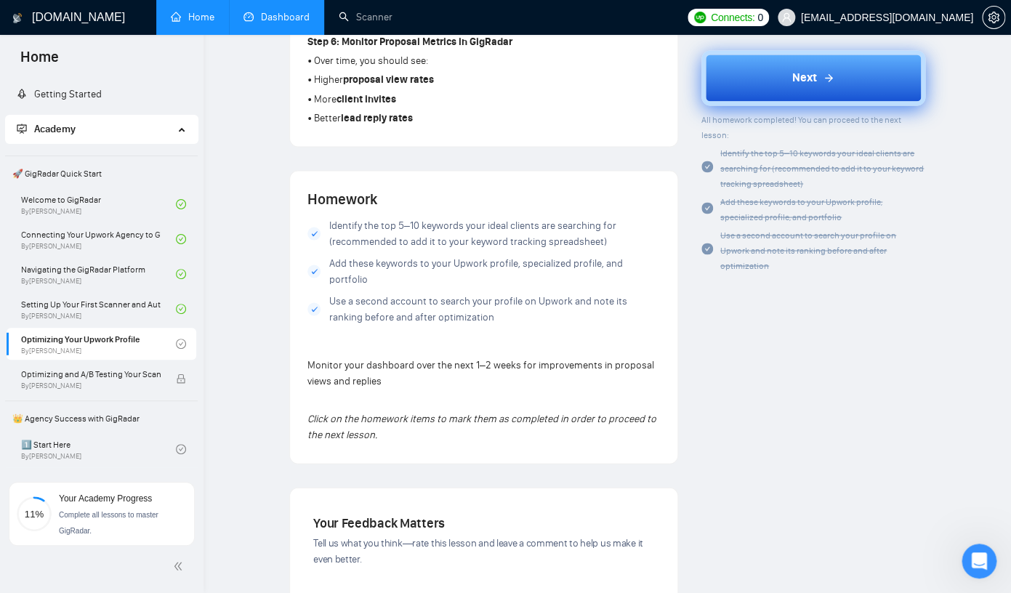
click at [831, 94] on button "Next" at bounding box center [813, 78] width 224 height 55
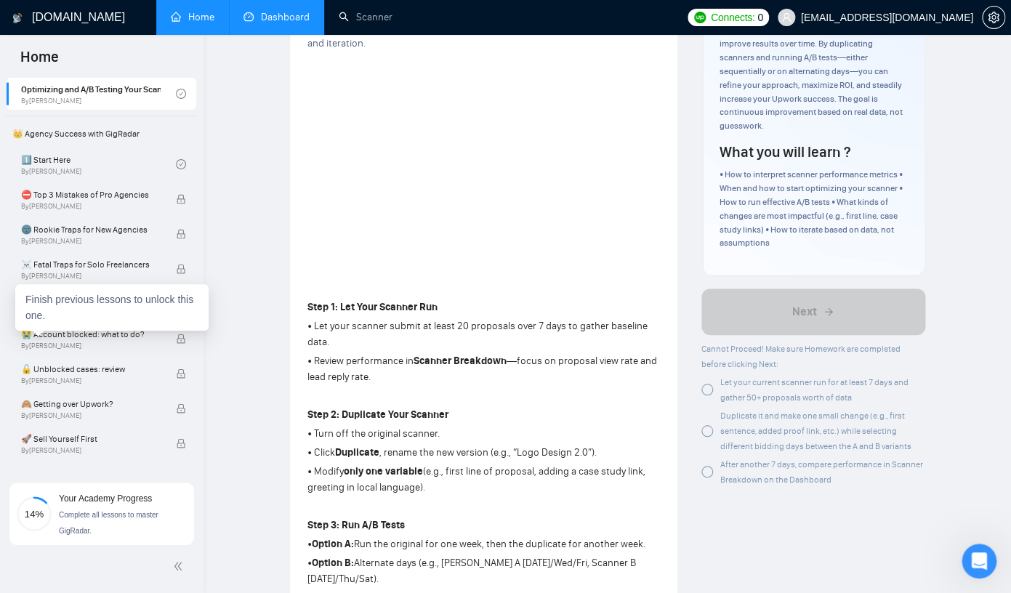
scroll to position [286, 0]
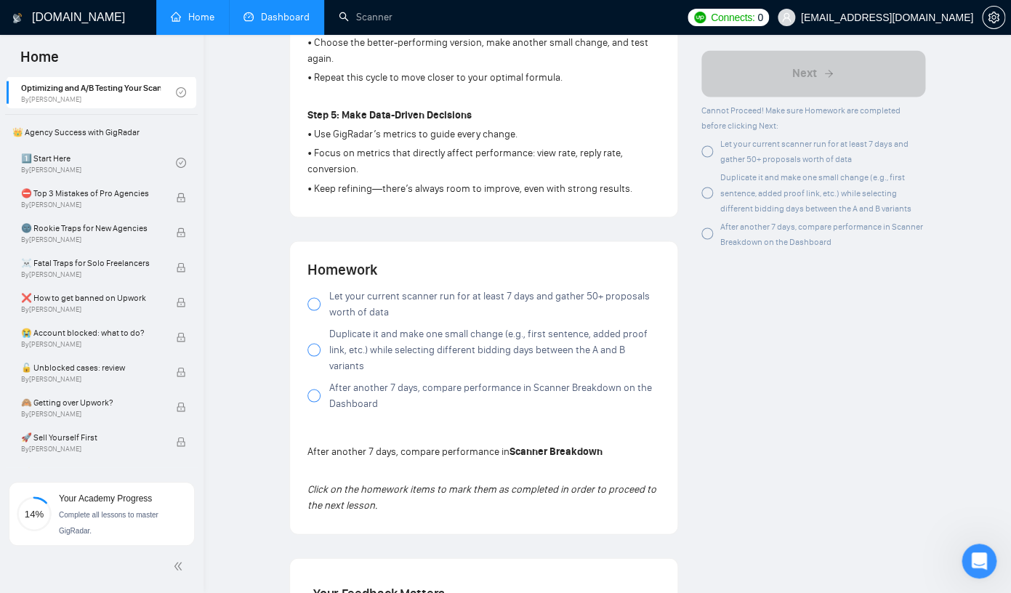
scroll to position [824, 0]
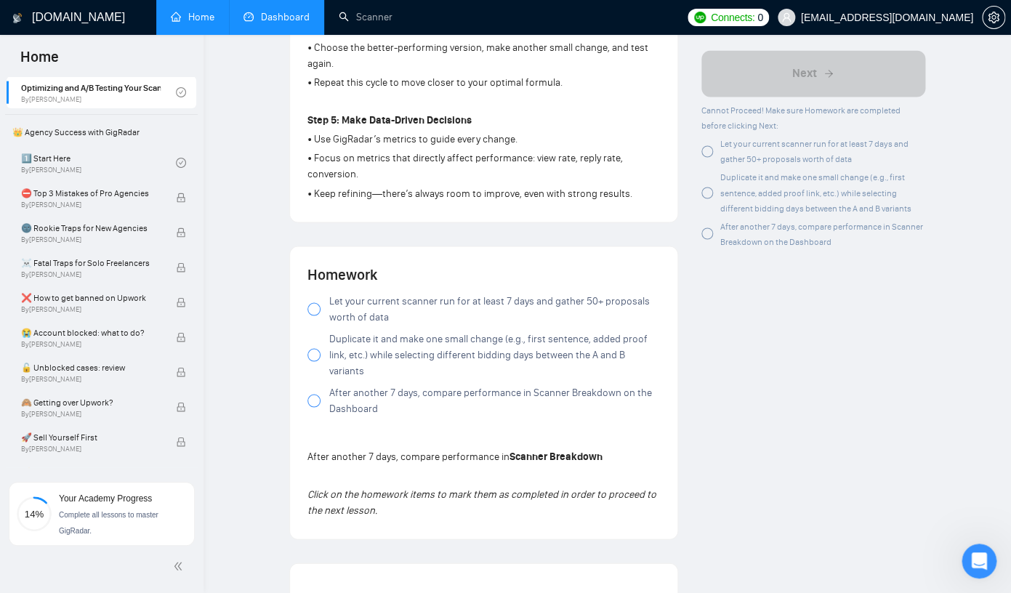
click at [658, 233] on div "Lesson 6 Optimizing and A/B Testing Your Scanner for Better Results Learn how t…" at bounding box center [484, 85] width 412 height 1701
click at [737, 267] on div "Author [PERSON_NAME] Growth Manager Space Sales LLC Overview This lesson focuse…" at bounding box center [813, 85] width 247 height 1701
